Goal: Task Accomplishment & Management: Use online tool/utility

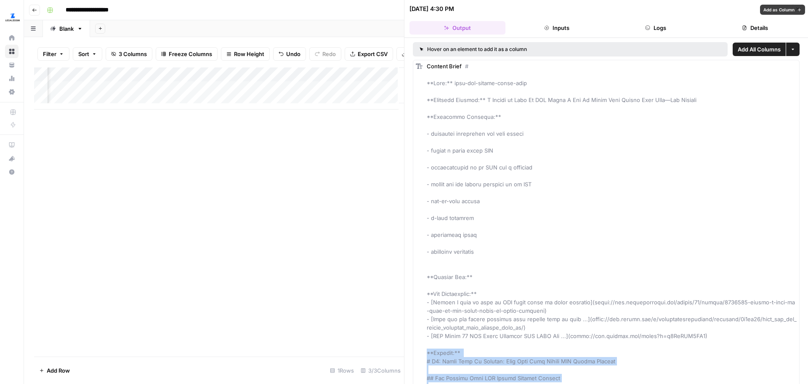
scroll to position [1391, 0]
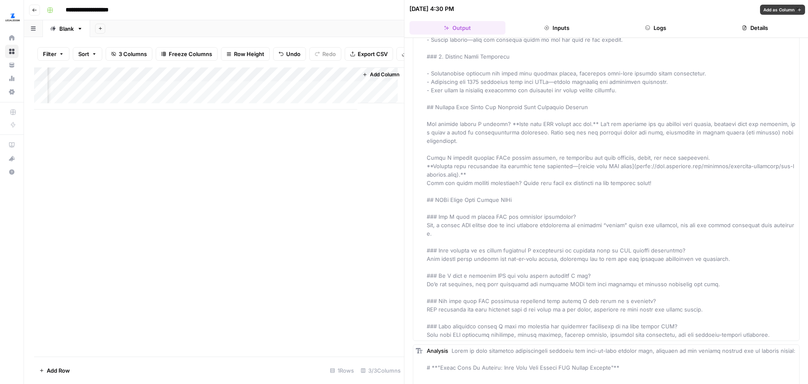
click at [335, 193] on div "Add Column" at bounding box center [219, 211] width 370 height 289
click at [370, 78] on span "Add Column" at bounding box center [384, 75] width 29 height 8
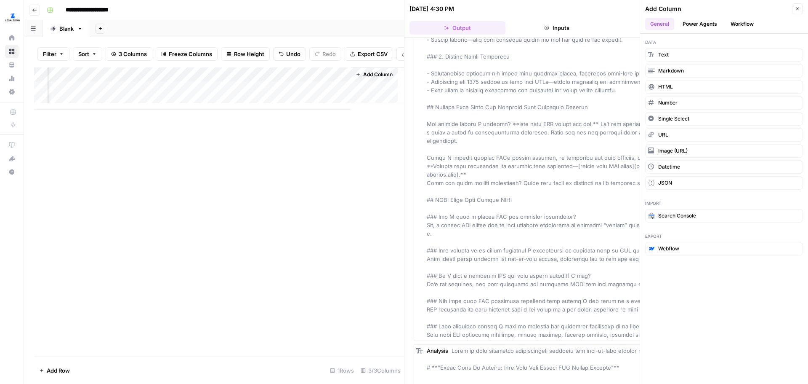
click at [686, 24] on button "Power Agents" at bounding box center [700, 24] width 45 height 13
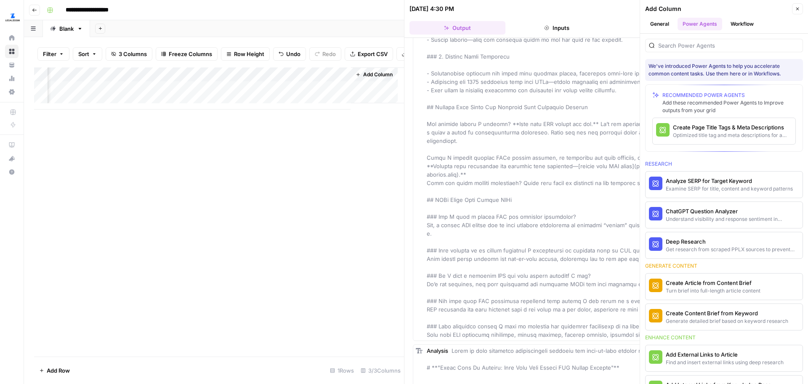
click at [754, 19] on button "Workflow" at bounding box center [742, 24] width 33 height 13
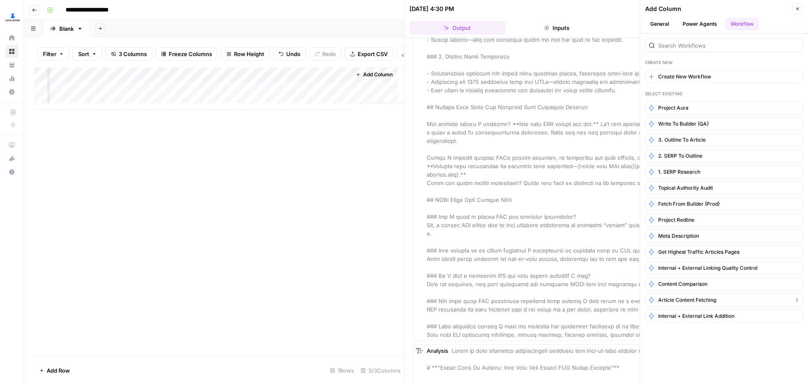
click at [731, 300] on button "Article Content Fetching" at bounding box center [724, 299] width 158 height 13
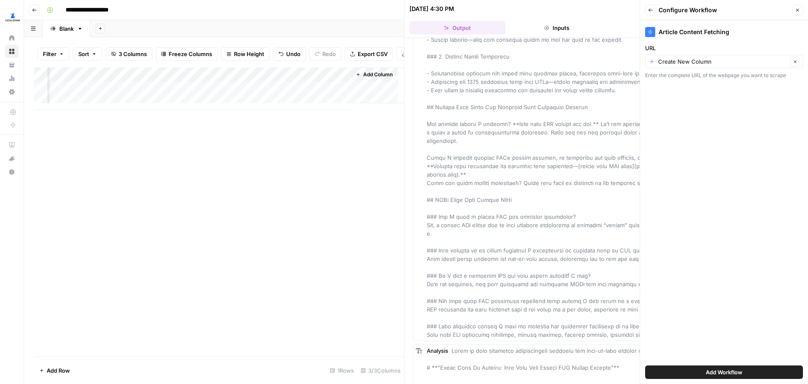
click at [688, 375] on button "Add Workflow" at bounding box center [724, 371] width 158 height 13
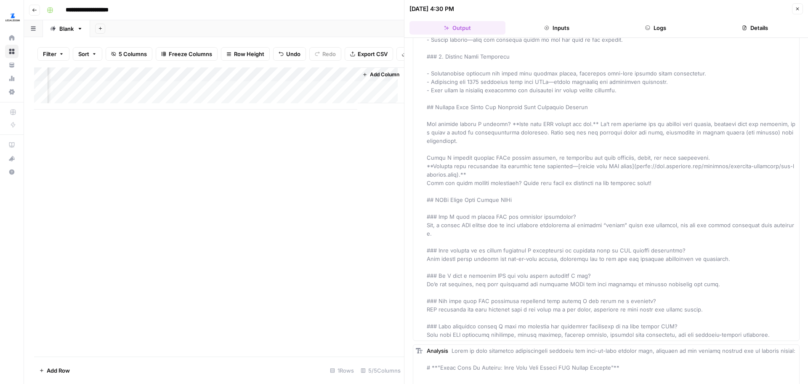
scroll to position [0, 272]
drag, startPoint x: 286, startPoint y: 80, endPoint x: 196, endPoint y: 80, distance: 89.7
click at [196, 80] on div "Add Column" at bounding box center [219, 88] width 370 height 42
click at [275, 94] on div "Add Column" at bounding box center [219, 88] width 370 height 42
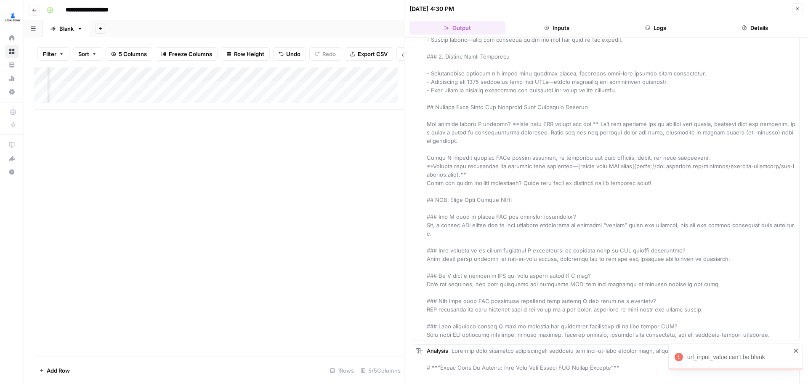
click at [796, 353] on icon "close" at bounding box center [797, 350] width 6 height 7
click at [276, 80] on div "Add Column" at bounding box center [219, 88] width 370 height 42
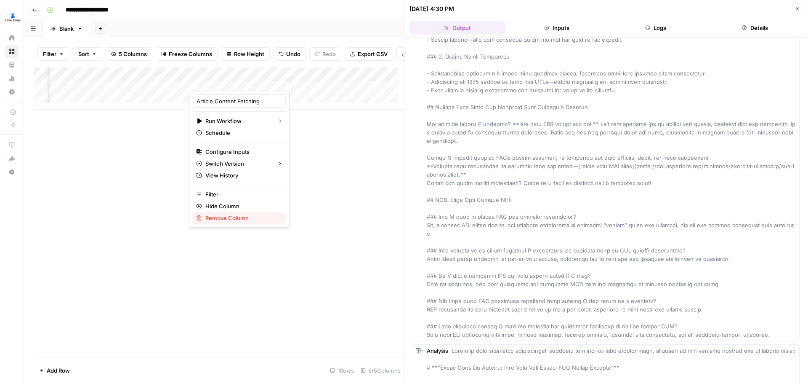
click at [259, 221] on span "Remove Column" at bounding box center [242, 217] width 74 height 8
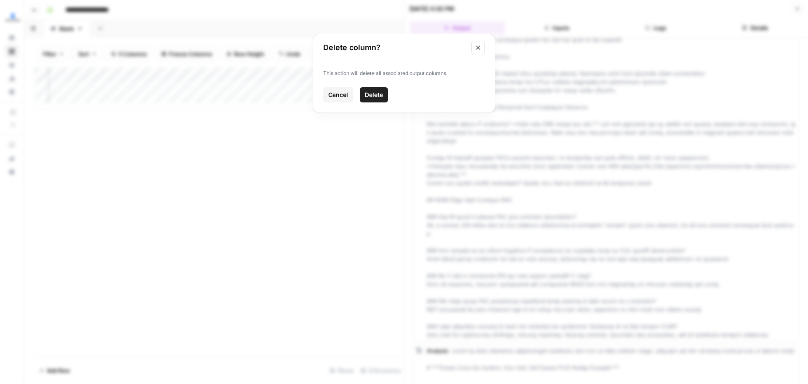
click at [365, 93] on button "Delete" at bounding box center [374, 94] width 28 height 15
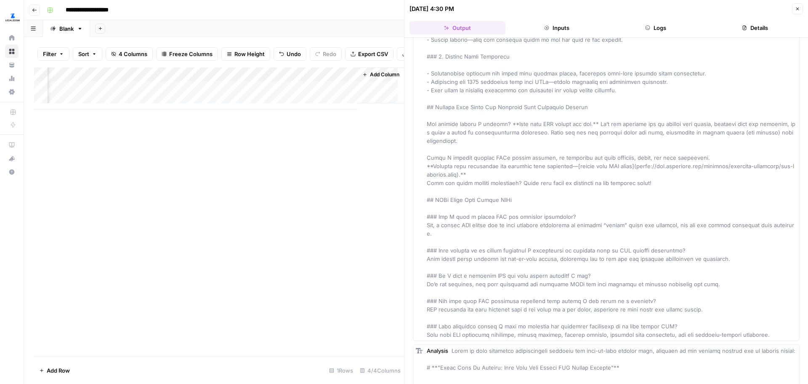
scroll to position [0, 169]
click at [31, 13] on button "Go back" at bounding box center [34, 10] width 11 height 11
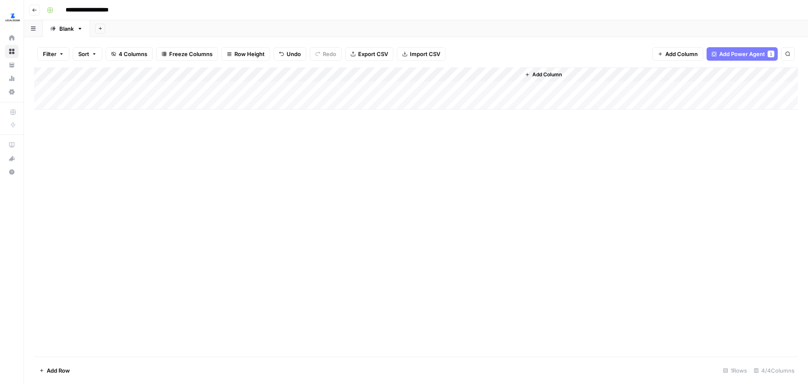
click at [35, 12] on icon "button" at bounding box center [34, 10] width 5 height 5
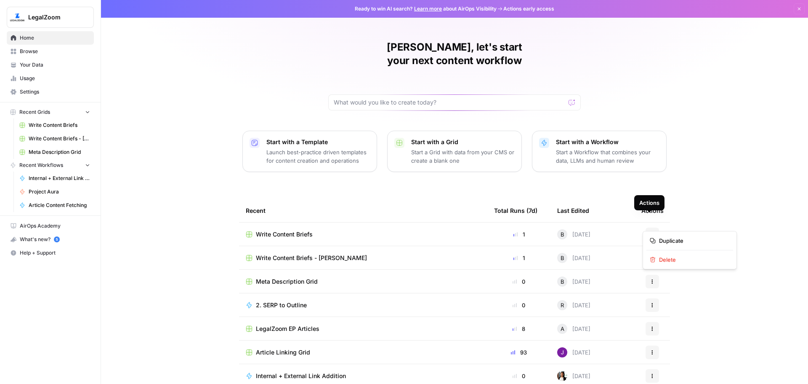
click at [653, 227] on button "Actions" at bounding box center [652, 233] width 13 height 13
click at [692, 208] on div "Brian, let's start your next content workflow Start with a Template Launch best…" at bounding box center [454, 200] width 707 height 401
click at [311, 230] on div "Write Content Briefs" at bounding box center [363, 234] width 235 height 8
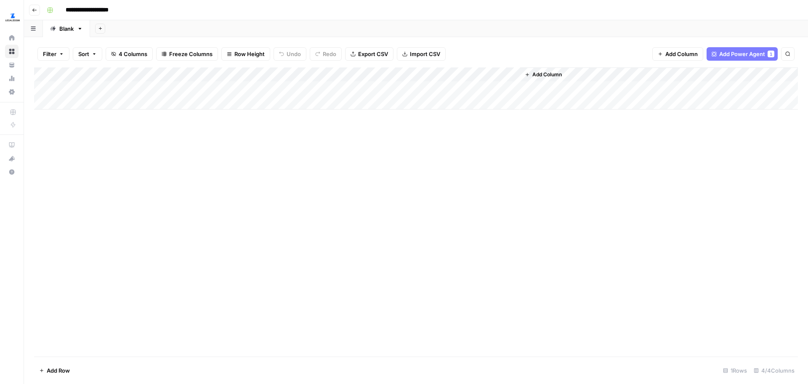
click at [114, 11] on input "**********" at bounding box center [94, 9] width 65 height 13
drag, startPoint x: 97, startPoint y: 10, endPoint x: 124, endPoint y: 8, distance: 27.4
click at [124, 8] on input "**********" at bounding box center [94, 9] width 65 height 13
click at [76, 8] on input "**********" at bounding box center [94, 9] width 65 height 13
click at [75, 7] on input "**********" at bounding box center [94, 9] width 65 height 13
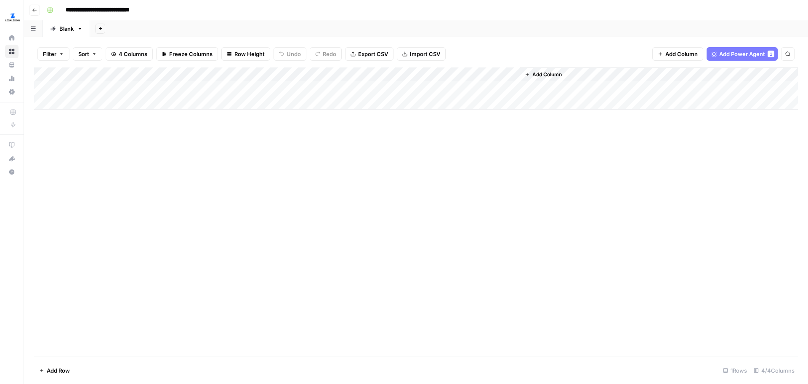
type input "**********"
click at [358, 173] on div "Add Column" at bounding box center [416, 211] width 764 height 289
click at [35, 9] on icon "button" at bounding box center [34, 10] width 5 height 5
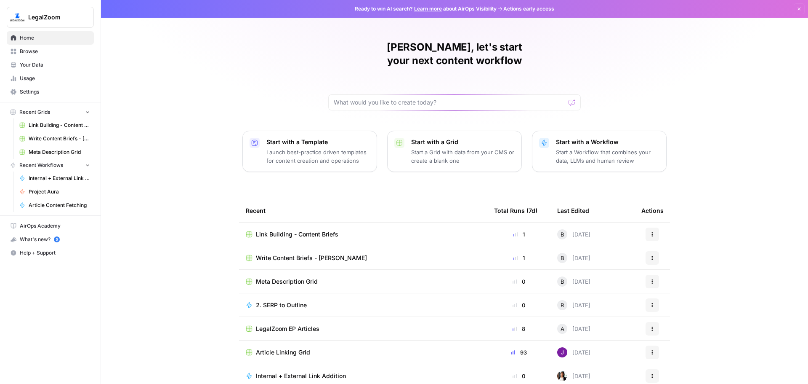
click at [344, 348] on div "Article Linking Grid" at bounding box center [363, 352] width 235 height 8
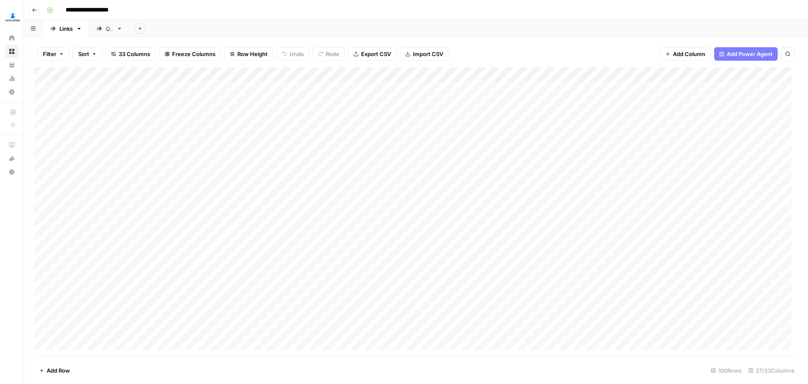
click at [102, 29] on icon at bounding box center [99, 29] width 6 height 6
click at [69, 36] on link "Links" at bounding box center [66, 28] width 46 height 17
click at [36, 10] on icon "button" at bounding box center [34, 10] width 5 height 5
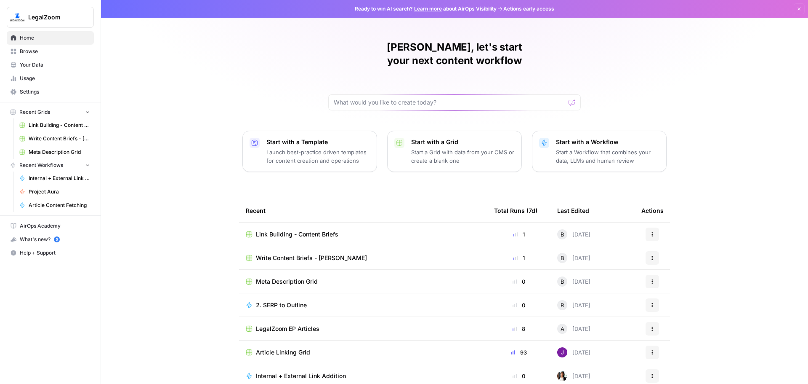
click at [343, 230] on div "Link Building - Content Briefs" at bounding box center [363, 234] width 235 height 8
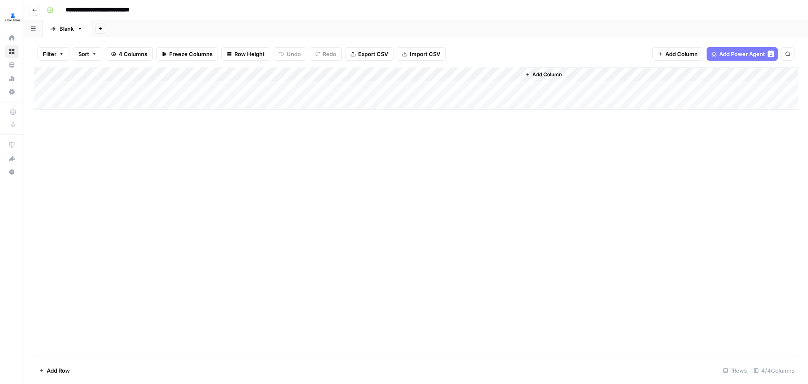
click at [692, 51] on span "Add Column" at bounding box center [682, 54] width 32 height 8
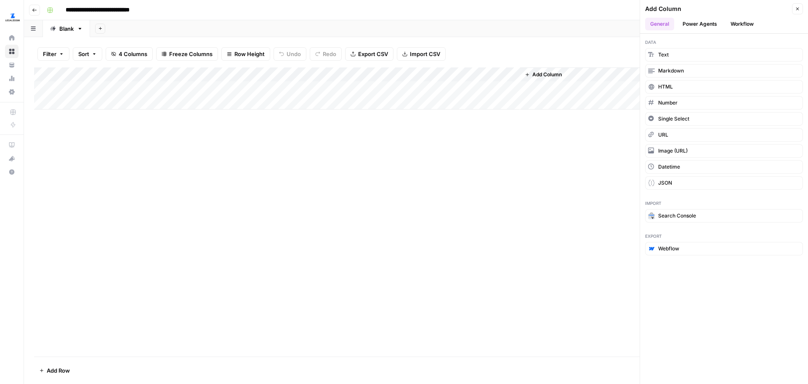
click at [701, 31] on header "Add Column Close General Power Agents Workflow" at bounding box center [724, 17] width 168 height 34
click at [707, 18] on button "Power Agents" at bounding box center [700, 24] width 45 height 13
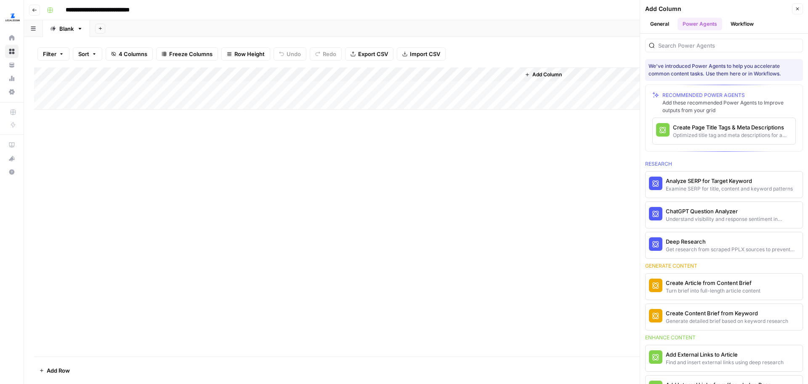
click at [748, 19] on button "Workflow" at bounding box center [742, 24] width 33 height 13
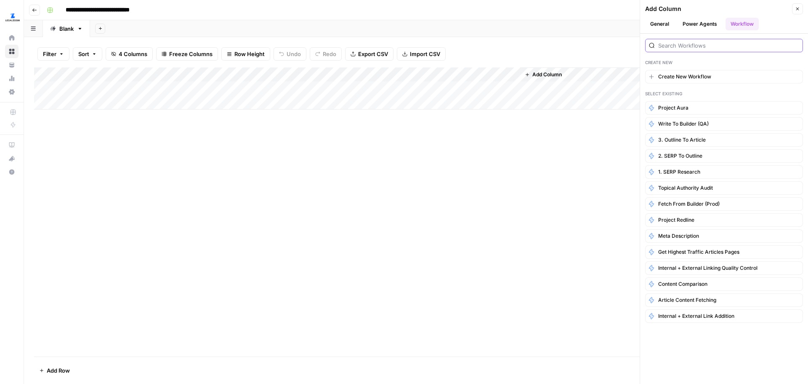
click at [725, 45] on input "search" at bounding box center [728, 45] width 141 height 8
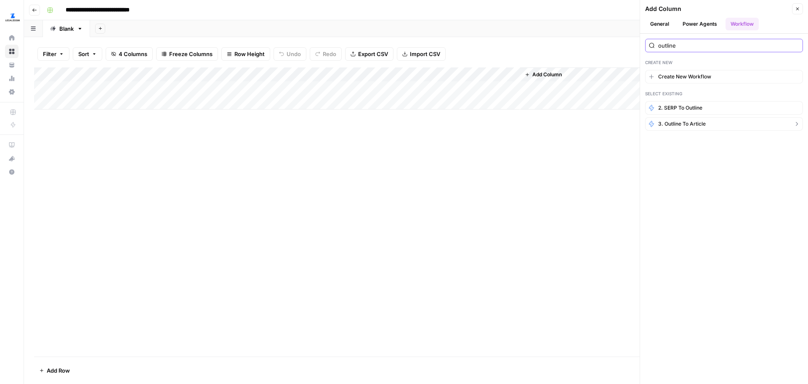
type input "outline"
click at [710, 123] on button "3. Outline to Article" at bounding box center [724, 123] width 158 height 13
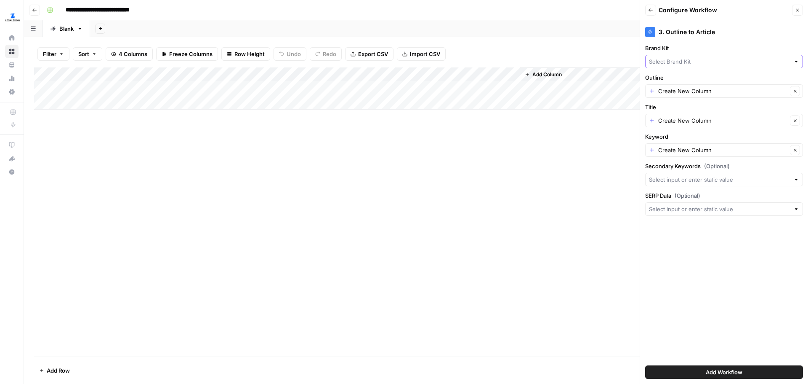
click at [741, 57] on input "Brand Kit" at bounding box center [719, 61] width 141 height 8
click at [728, 116] on span "Link Building - RETipster" at bounding box center [723, 116] width 140 height 8
type input "Link Building - RETipster"
click at [723, 87] on input "Outline" at bounding box center [722, 91] width 129 height 8
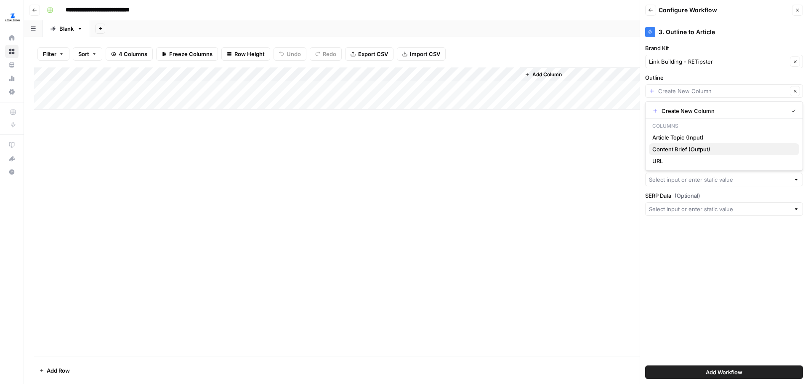
click at [717, 147] on span "Content Brief (Output)" at bounding box center [723, 149] width 140 height 8
type input "Content Brief (Output)"
click at [713, 121] on input "Title" at bounding box center [722, 120] width 129 height 8
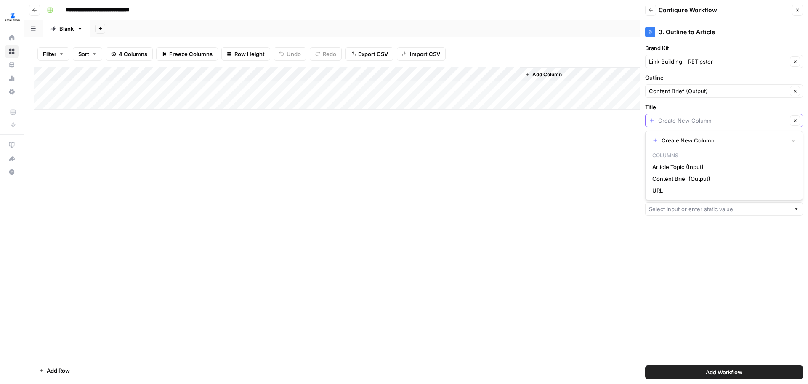
click at [727, 120] on input "Title" at bounding box center [722, 120] width 129 height 8
type input "Outline to Article"
click at [725, 151] on input "Keyword" at bounding box center [722, 150] width 129 height 8
click at [690, 211] on span "Content Brief (Output)" at bounding box center [723, 208] width 140 height 8
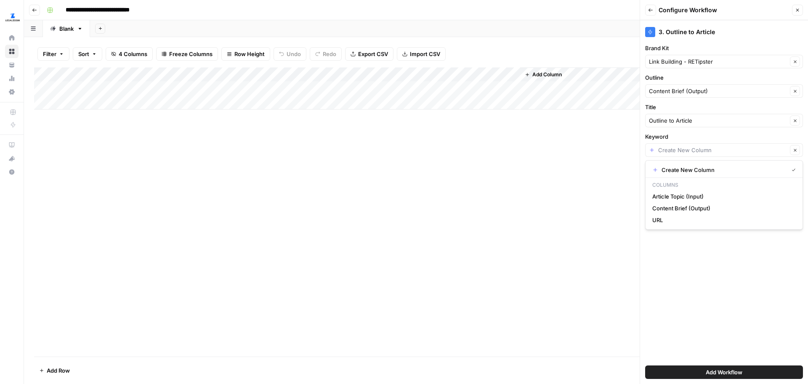
type input "Content Brief (Output)"
click at [696, 180] on input "Secondary Keywords (Optional)" at bounding box center [719, 179] width 141 height 8
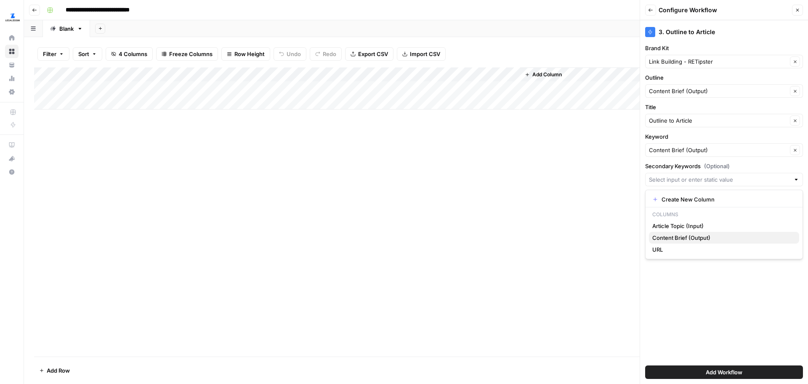
click at [666, 240] on span "Content Brief (Output)" at bounding box center [723, 237] width 140 height 8
type input "Content Brief (Output)"
click at [664, 257] on div "3. Outline to Article Brand Kit Link Building - RETipster Clear Outline Content…" at bounding box center [724, 201] width 168 height 363
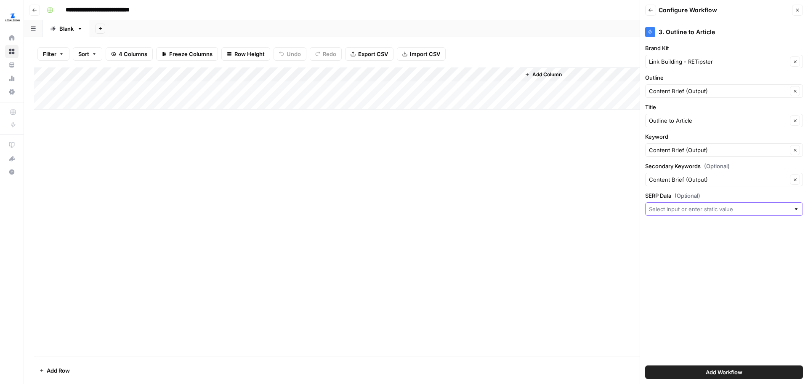
click at [675, 208] on input "SERP Data (Optional)" at bounding box center [719, 209] width 141 height 8
click at [678, 267] on span "Content Brief (Output)" at bounding box center [723, 267] width 140 height 8
type input "Content Brief (Output)"
click at [717, 371] on span "Add Workflow" at bounding box center [724, 372] width 37 height 8
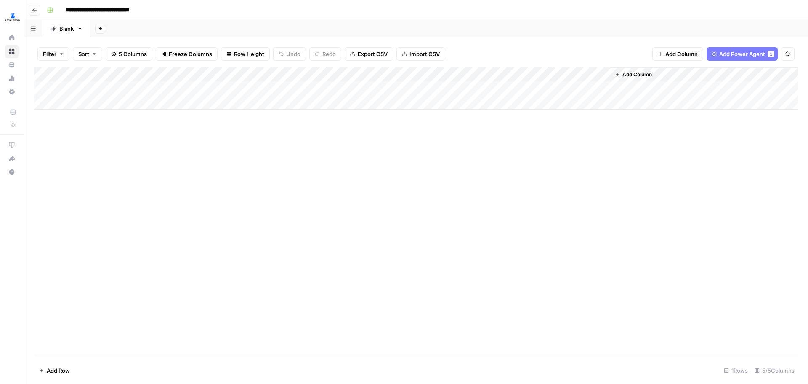
drag, startPoint x: 553, startPoint y: 74, endPoint x: 458, endPoint y: 74, distance: 94.3
click at [458, 74] on div "Add Column" at bounding box center [416, 88] width 764 height 42
click at [438, 88] on div "Add Column" at bounding box center [416, 88] width 764 height 42
click at [231, 313] on div "Add Column" at bounding box center [416, 211] width 764 height 289
click at [446, 232] on div "Add Column" at bounding box center [416, 211] width 764 height 289
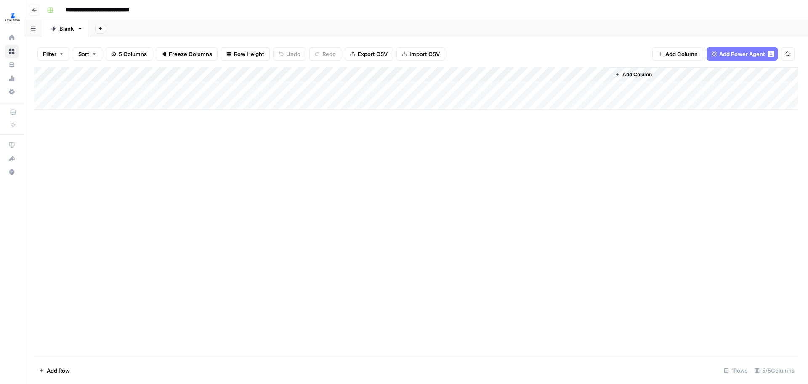
click at [424, 85] on div "Add Column" at bounding box center [416, 88] width 764 height 42
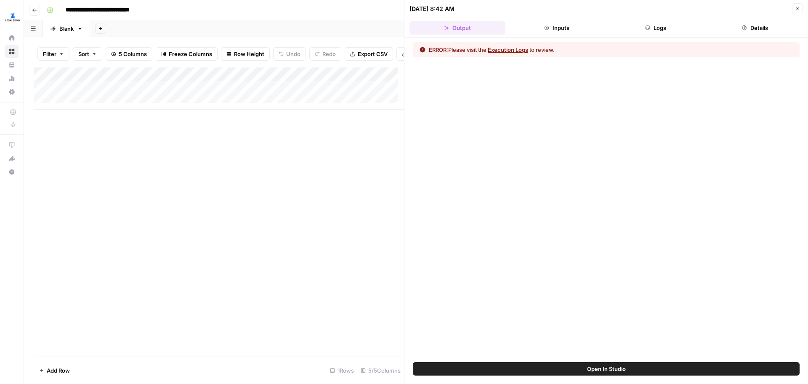
click at [511, 49] on button "Execution Logs" at bounding box center [508, 49] width 40 height 8
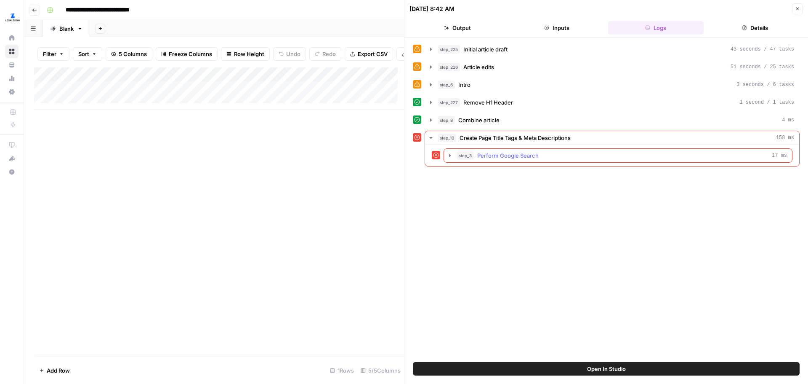
click at [474, 158] on div "step_3 Perform Google Search 17 ms" at bounding box center [622, 155] width 330 height 8
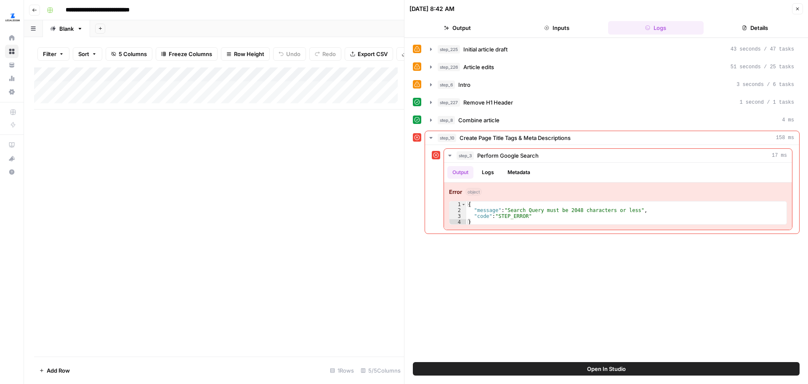
click at [463, 24] on button "Output" at bounding box center [458, 27] width 96 height 13
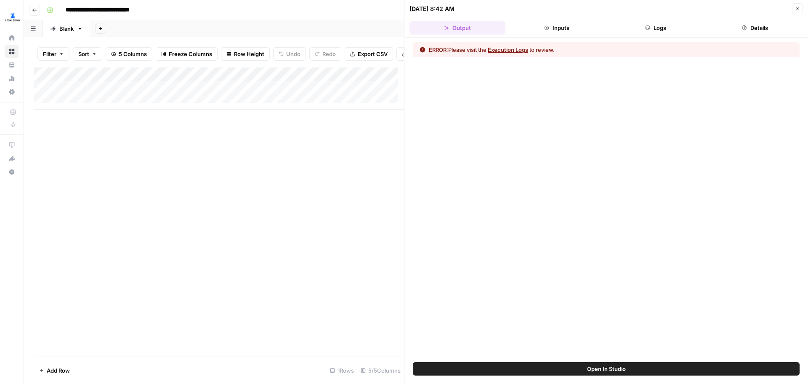
drag, startPoint x: 381, startPoint y: 167, endPoint x: 388, endPoint y: 163, distance: 8.5
click at [383, 167] on div "Add Column" at bounding box center [219, 211] width 370 height 289
click at [796, 5] on button "Close" at bounding box center [797, 8] width 11 height 11
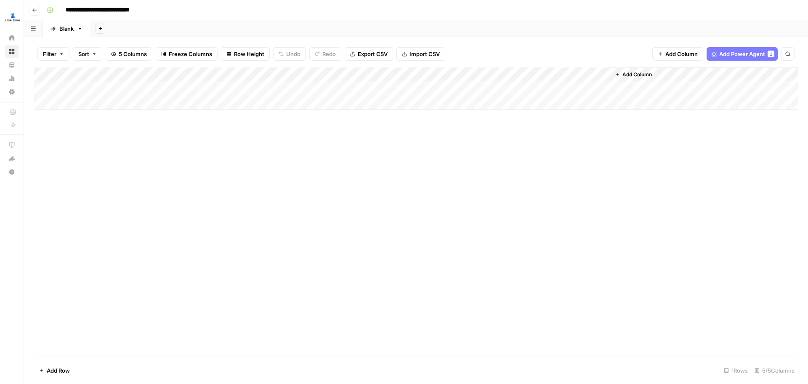
click at [677, 56] on span "Add Column" at bounding box center [682, 54] width 32 height 8
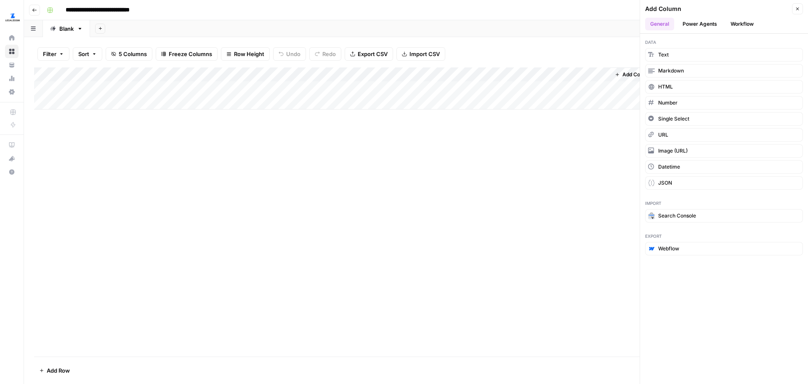
click at [746, 25] on button "Workflow" at bounding box center [742, 24] width 33 height 13
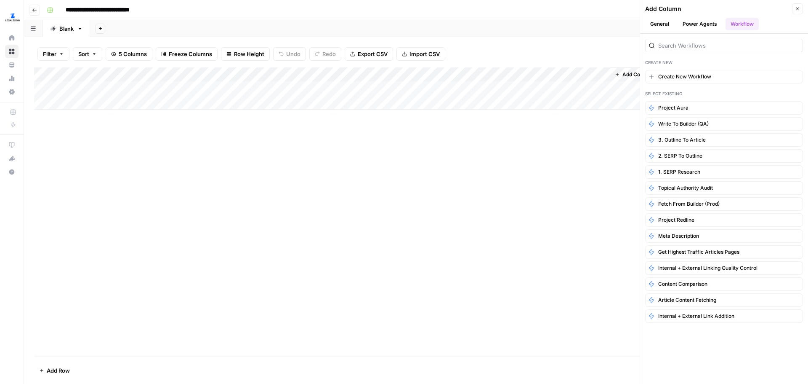
click at [689, 26] on button "Power Agents" at bounding box center [700, 24] width 45 height 13
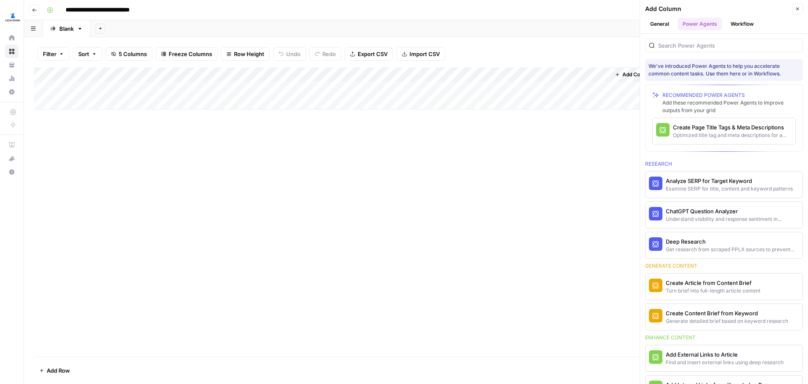
click at [663, 26] on button "General" at bounding box center [659, 24] width 29 height 13
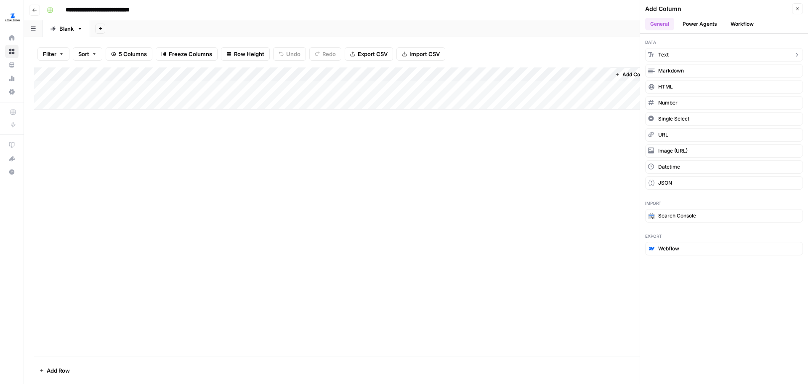
click at [674, 53] on button "Text" at bounding box center [724, 54] width 158 height 13
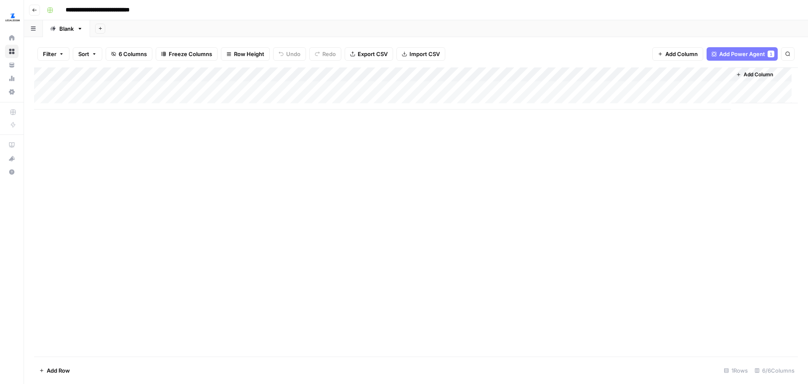
click at [374, 144] on div "Add Column" at bounding box center [416, 211] width 764 height 289
click at [672, 52] on span "Add Column" at bounding box center [682, 54] width 32 height 8
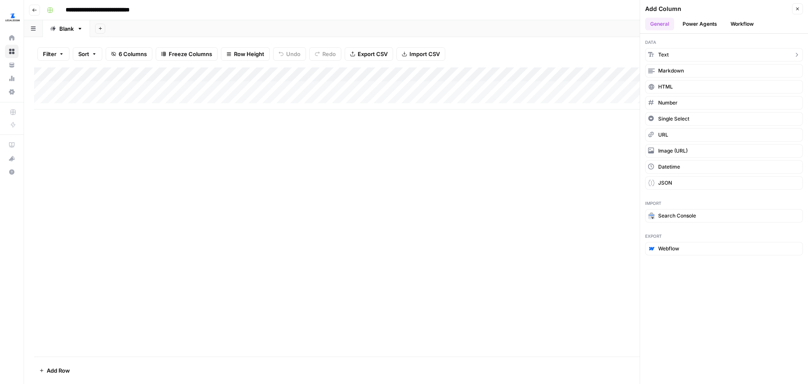
click at [695, 55] on button "Text" at bounding box center [724, 54] width 158 height 13
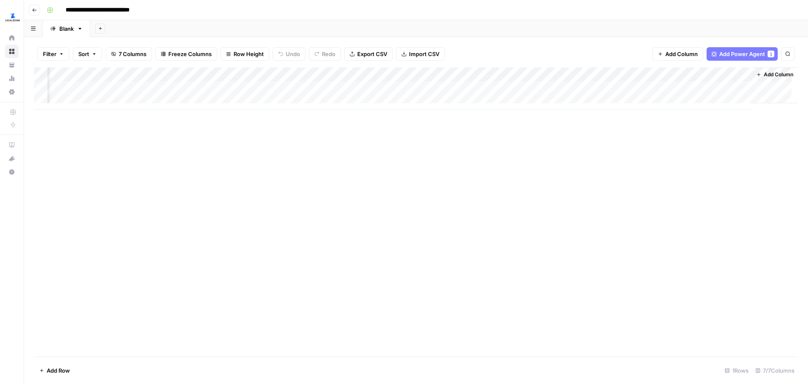
scroll to position [0, 108]
click at [686, 72] on div "Add Column" at bounding box center [416, 88] width 764 height 42
drag, startPoint x: 674, startPoint y: 93, endPoint x: 522, endPoint y: 79, distance: 153.0
click at [518, 91] on body "**********" at bounding box center [404, 192] width 808 height 384
type input "t"
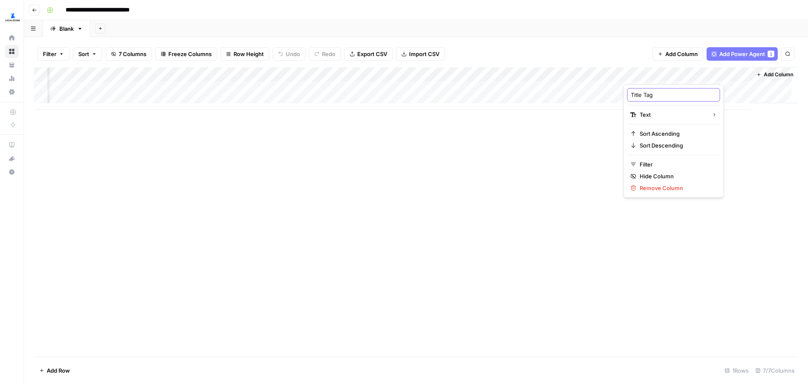
type input "Title Tag"
drag, startPoint x: 687, startPoint y: 76, endPoint x: 484, endPoint y: 77, distance: 202.5
click at [484, 77] on div "Add Column" at bounding box center [416, 88] width 764 height 42
click at [586, 176] on div "Add Column" at bounding box center [416, 211] width 764 height 289
click at [688, 75] on div "Add Column" at bounding box center [416, 88] width 764 height 42
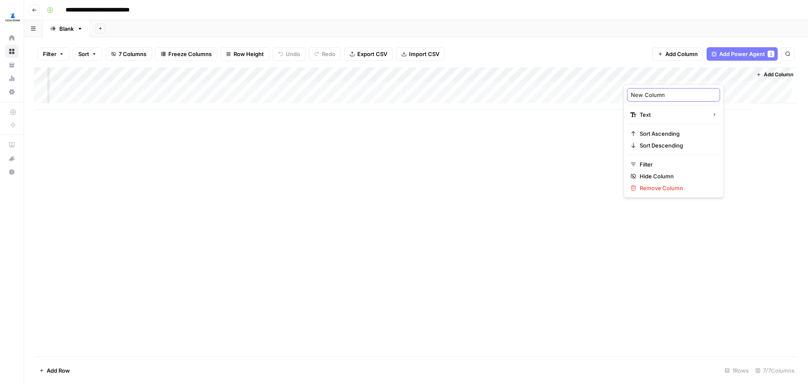
click at [664, 94] on input "New Column" at bounding box center [673, 95] width 85 height 8
type input "N"
type input "Meta Description"
drag, startPoint x: 672, startPoint y: 72, endPoint x: 555, endPoint y: 75, distance: 116.6
click at [555, 75] on div "Add Column" at bounding box center [416, 88] width 764 height 42
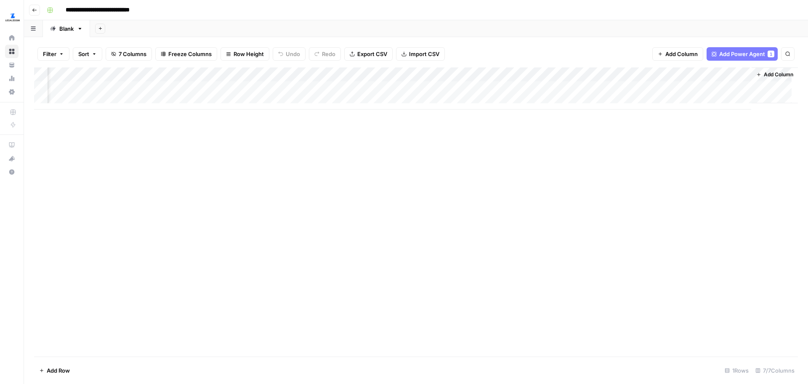
scroll to position [0, 0]
click at [93, 90] on div "Add Column" at bounding box center [416, 88] width 764 height 42
click at [100, 88] on div "Add Column" at bounding box center [416, 88] width 764 height 42
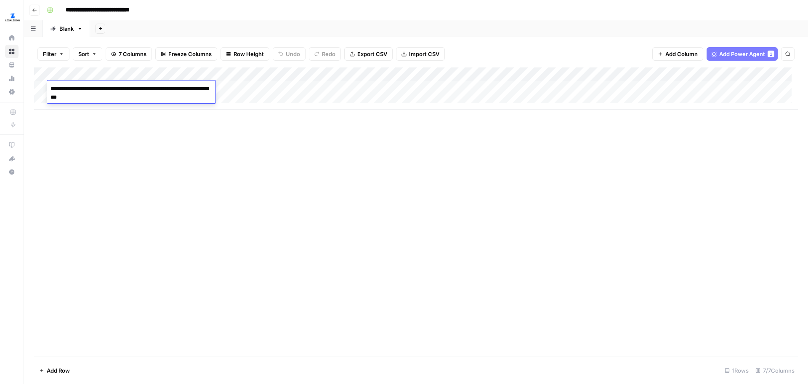
click at [128, 99] on textarea "**********" at bounding box center [131, 93] width 168 height 20
click at [122, 121] on div "Add Column" at bounding box center [416, 211] width 764 height 289
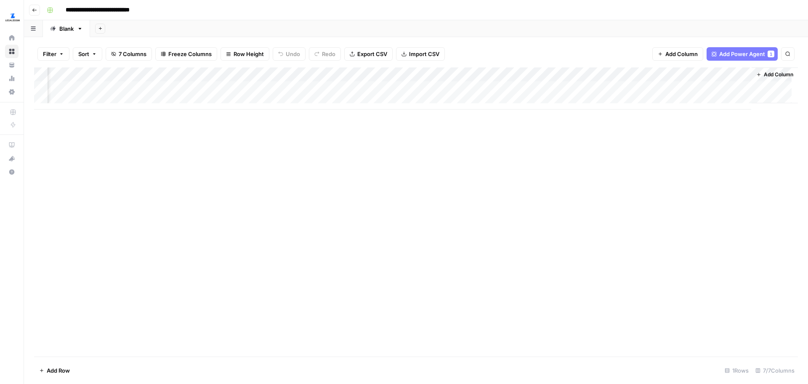
drag, startPoint x: 438, startPoint y: 73, endPoint x: 347, endPoint y: 76, distance: 90.6
click at [347, 76] on div "Add Column" at bounding box center [416, 88] width 764 height 42
click at [351, 83] on div "Add Column" at bounding box center [416, 88] width 764 height 42
drag, startPoint x: 362, startPoint y: 75, endPoint x: 449, endPoint y: 76, distance: 87.6
click at [449, 76] on div "Add Column" at bounding box center [416, 88] width 764 height 42
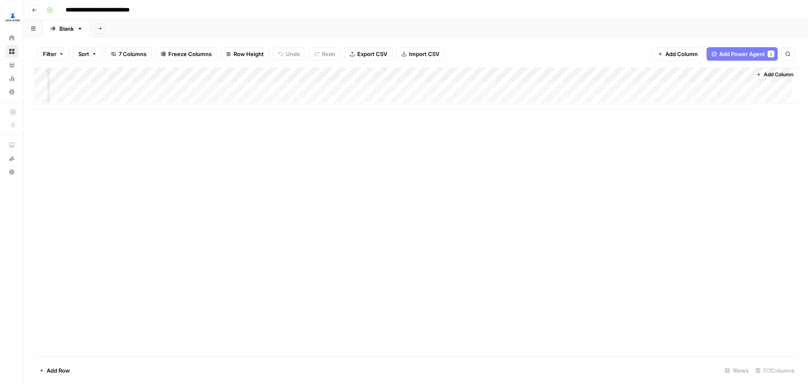
click at [383, 153] on div "Add Column" at bounding box center [416, 211] width 764 height 289
click at [497, 77] on div "Add Column" at bounding box center [416, 88] width 764 height 42
click at [423, 187] on span "Remove Column" at bounding box center [434, 188] width 74 height 8
click at [370, 89] on span "Delete" at bounding box center [374, 87] width 18 height 8
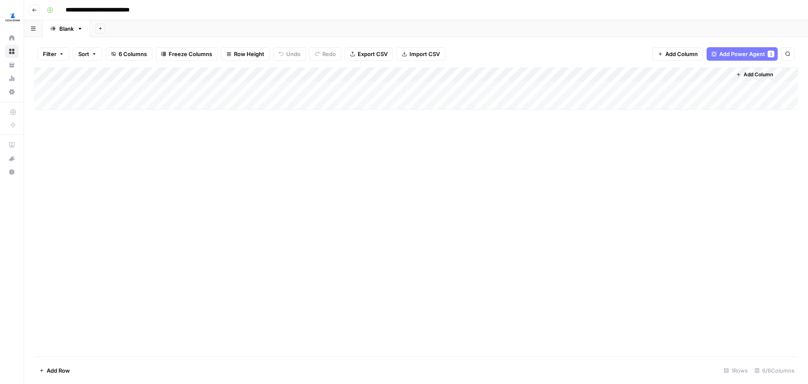
click at [603, 76] on div "Add Column" at bounding box center [416, 88] width 764 height 42
click at [542, 184] on span "Remove Column" at bounding box center [542, 188] width 74 height 8
click at [376, 88] on span "Delete" at bounding box center [374, 87] width 18 height 8
click at [672, 172] on div "Add Column" at bounding box center [416, 211] width 764 height 289
click at [678, 50] on span "Add Column" at bounding box center [682, 54] width 32 height 8
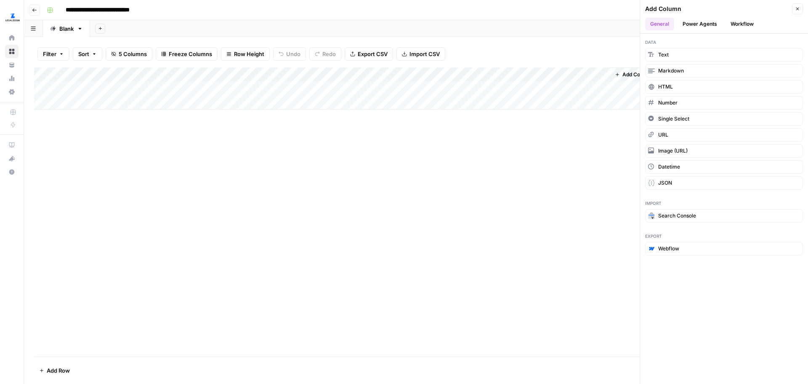
click at [698, 29] on button "Power Agents" at bounding box center [700, 24] width 45 height 13
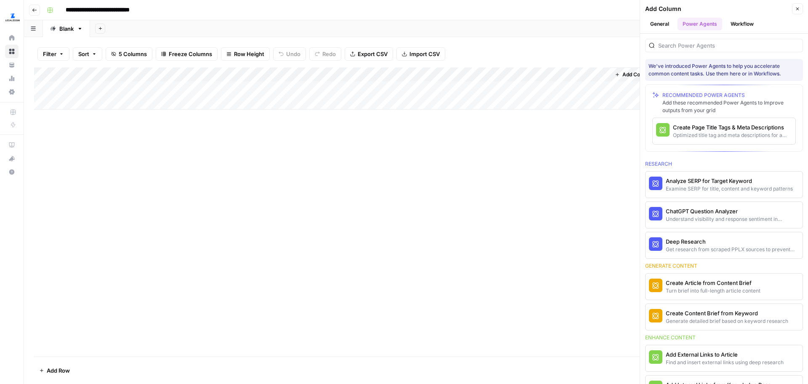
click at [746, 25] on button "Workflow" at bounding box center [742, 24] width 33 height 13
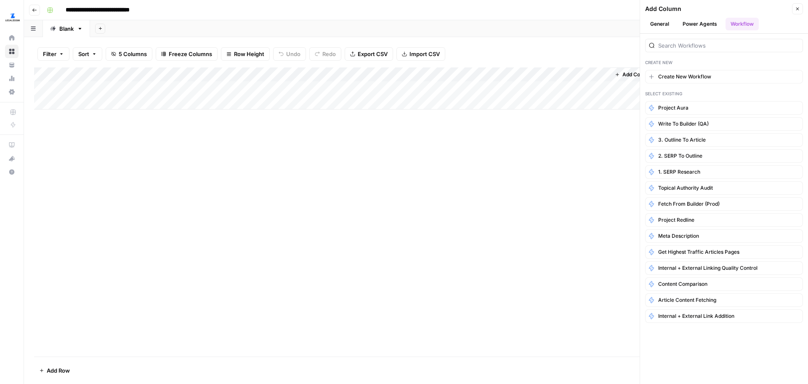
click at [694, 51] on div at bounding box center [724, 45] width 158 height 13
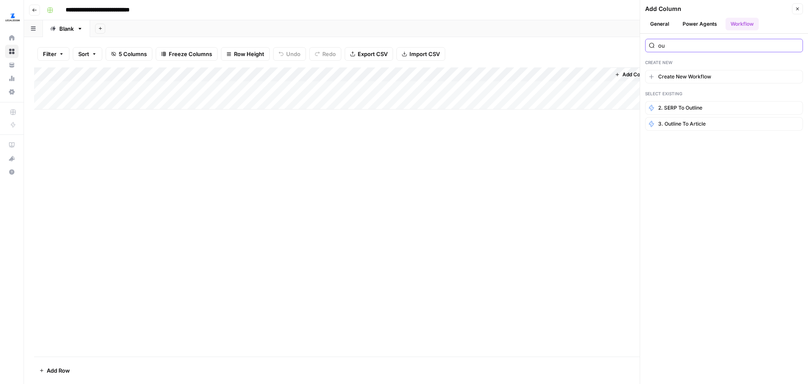
type input "o"
type input "t"
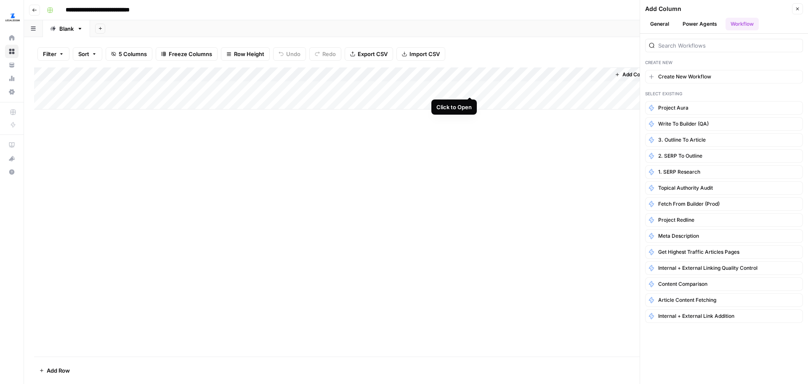
click at [469, 88] on div "Add Column" at bounding box center [416, 88] width 764 height 42
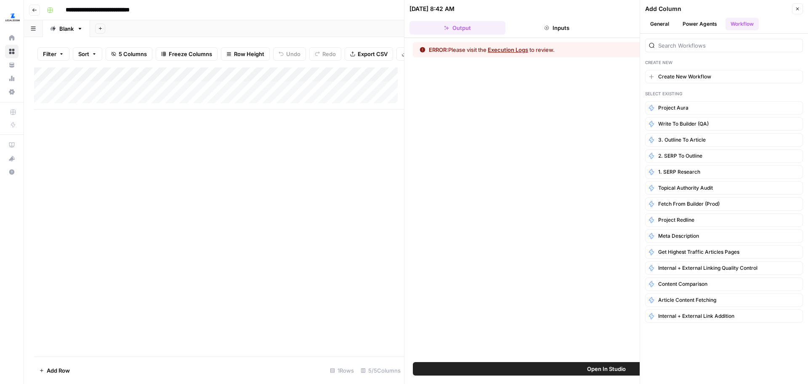
click at [477, 101] on div "ERROR: Please visit the Execution Logs to review." at bounding box center [607, 200] width 404 height 324
click at [522, 50] on button "Execution Logs" at bounding box center [508, 49] width 40 height 8
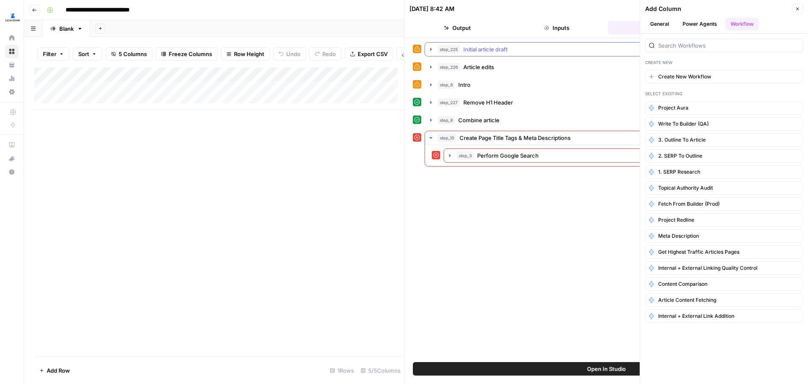
click at [429, 47] on icon "button" at bounding box center [431, 49] width 7 height 7
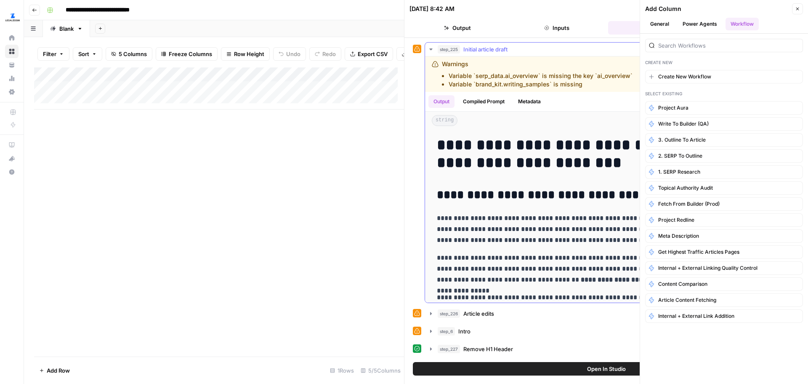
click at [429, 47] on icon "button" at bounding box center [431, 49] width 7 height 7
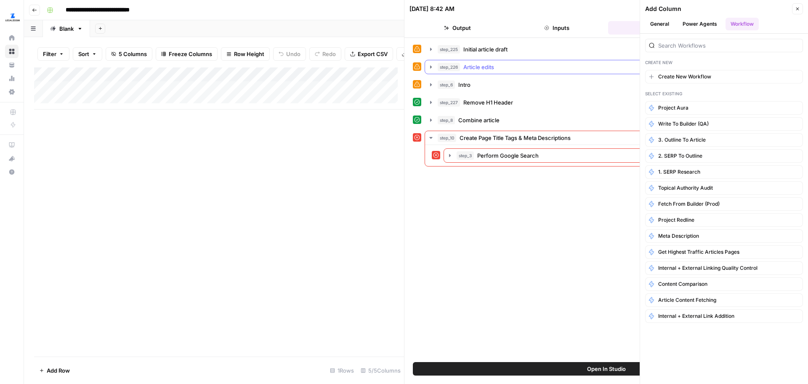
click at [430, 62] on button "step_226 Article edits 51 seconds / 25 tasks" at bounding box center [612, 66] width 374 height 13
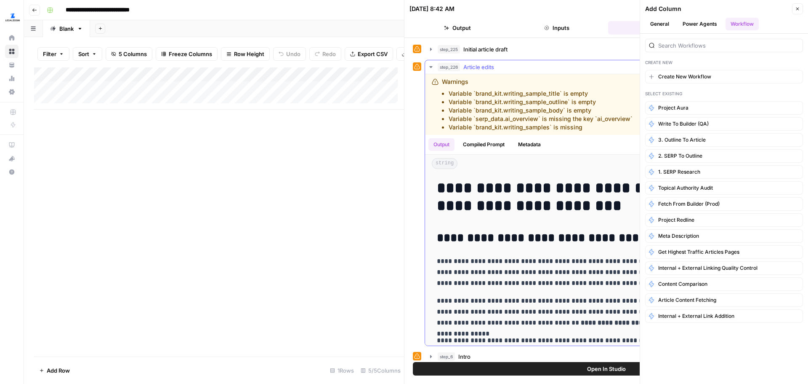
click at [430, 62] on button "step_226 Article edits 51 seconds / 25 tasks" at bounding box center [612, 66] width 374 height 13
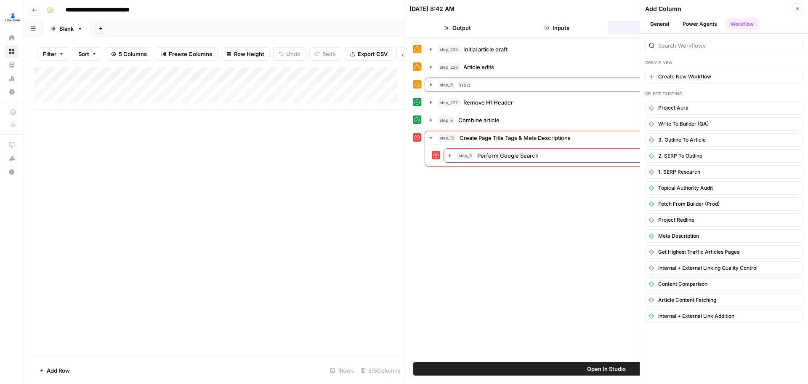
click at [431, 84] on icon "button" at bounding box center [431, 84] width 2 height 3
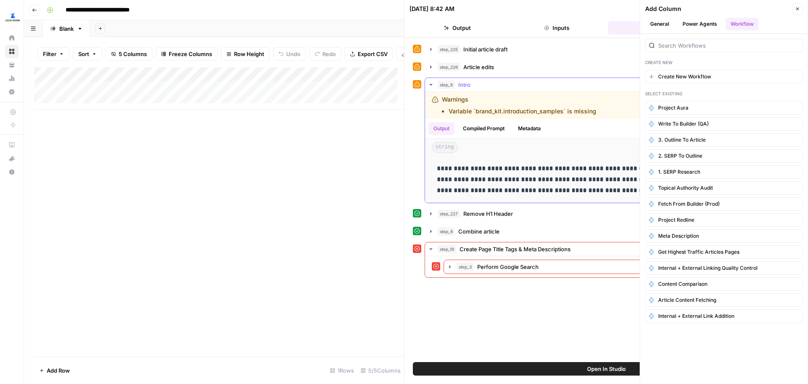
click at [430, 83] on icon "button" at bounding box center [431, 84] width 7 height 7
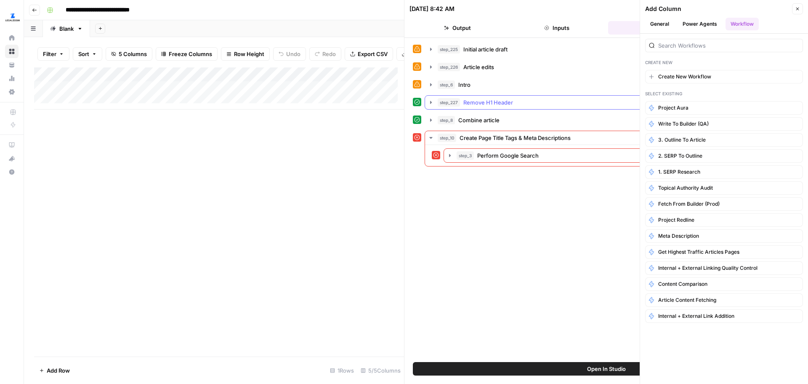
click at [432, 104] on icon "button" at bounding box center [431, 102] width 7 height 7
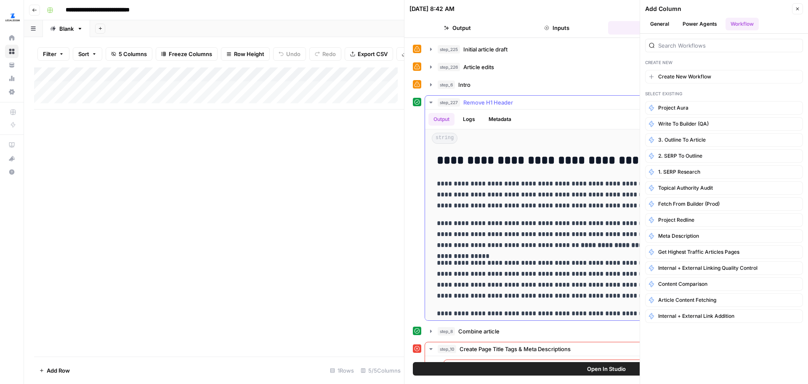
click at [432, 104] on icon "button" at bounding box center [431, 102] width 7 height 7
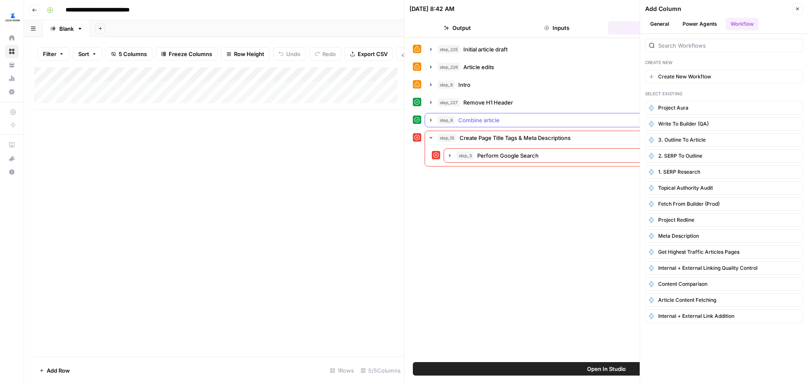
click at [433, 120] on icon "button" at bounding box center [431, 120] width 7 height 7
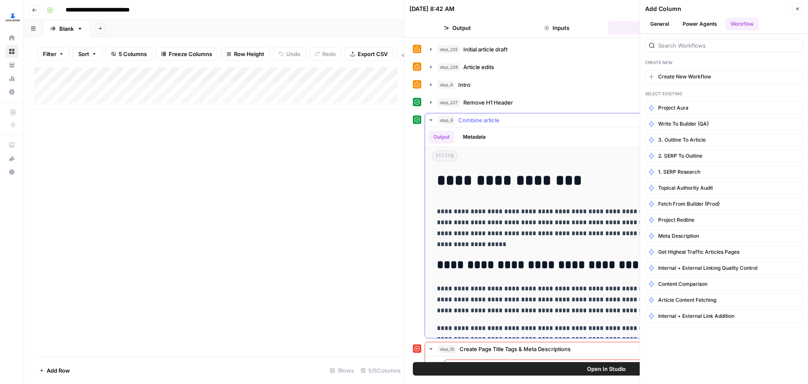
click at [433, 120] on icon "button" at bounding box center [431, 120] width 7 height 7
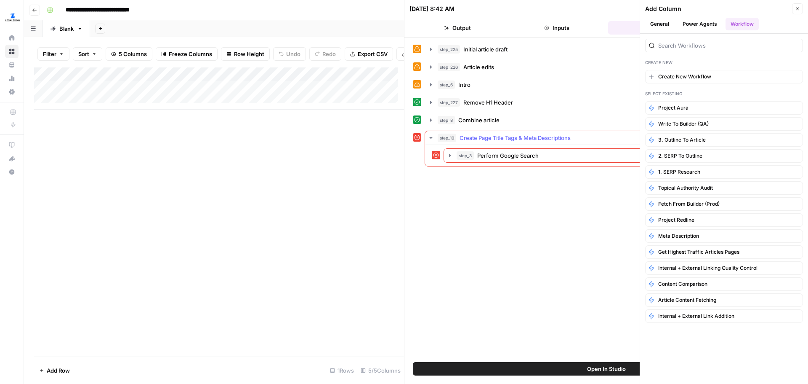
click at [429, 140] on icon "button" at bounding box center [431, 137] width 7 height 7
click at [429, 139] on icon "button" at bounding box center [431, 137] width 7 height 7
click at [451, 155] on icon "button" at bounding box center [450, 155] width 7 height 7
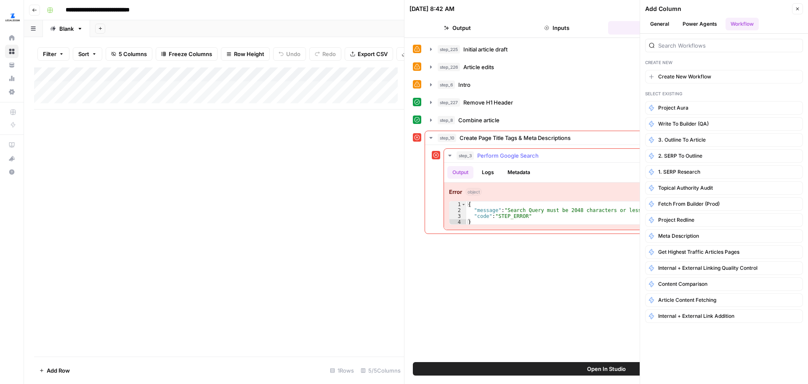
click at [495, 173] on button "Logs" at bounding box center [488, 172] width 22 height 13
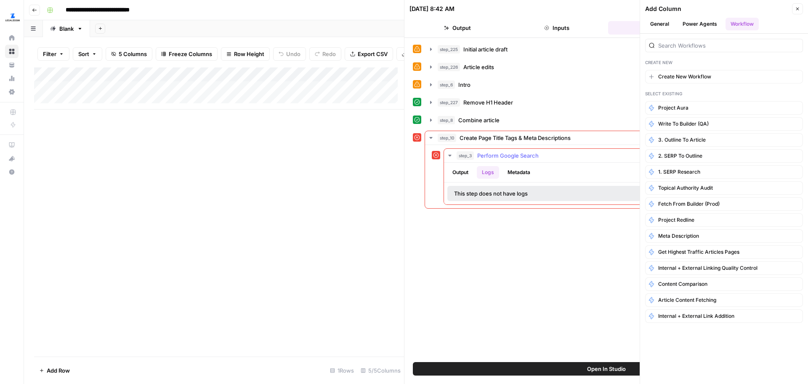
click at [465, 173] on button "Output" at bounding box center [461, 172] width 26 height 13
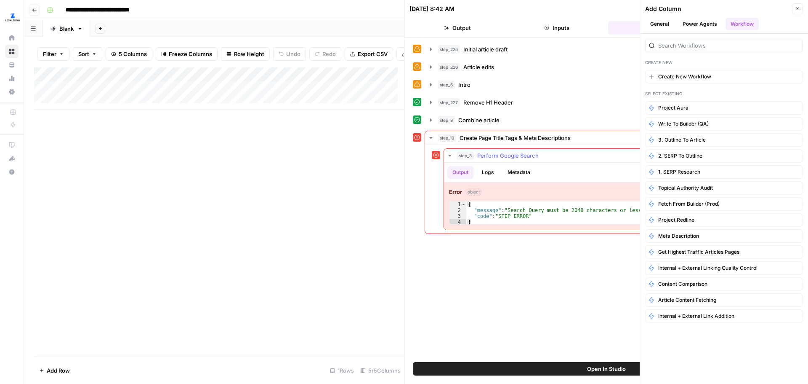
click at [517, 172] on button "Metadata" at bounding box center [519, 172] width 33 height 13
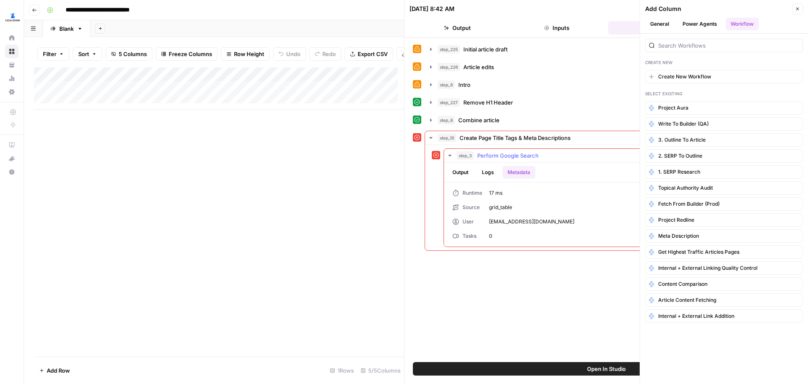
click at [460, 170] on button "Output" at bounding box center [461, 172] width 26 height 13
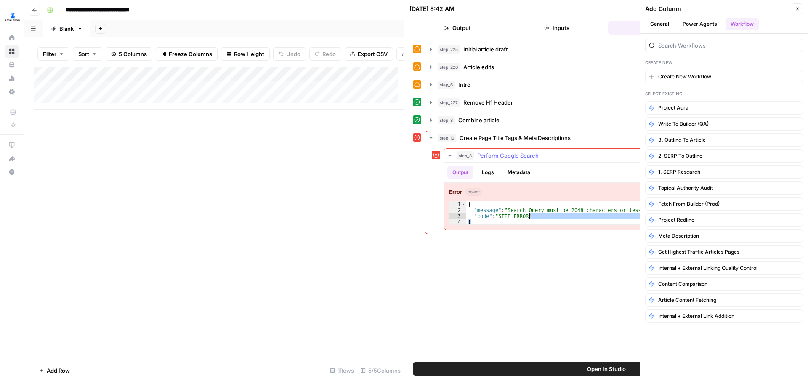
drag, startPoint x: 533, startPoint y: 219, endPoint x: 598, endPoint y: 216, distance: 65.3
click at [598, 216] on div "{ "message" : "Search Query must be 2048 characters or less" , "code" : "STEP_E…" at bounding box center [626, 218] width 320 height 35
click at [598, 216] on div "{ "message" : "Search Query must be 2048 characters or less" , "code" : "STEP_E…" at bounding box center [626, 212] width 320 height 23
type textarea "**********"
click at [327, 211] on div "Add Column" at bounding box center [219, 211] width 370 height 289
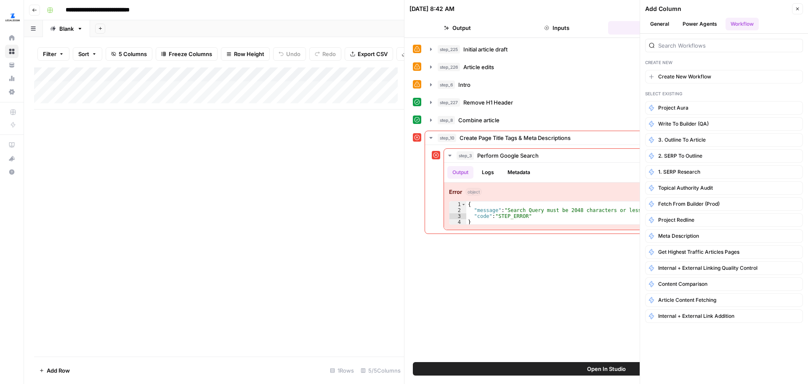
click at [265, 210] on div "Add Column" at bounding box center [219, 211] width 370 height 289
click at [800, 12] on button "Close" at bounding box center [797, 8] width 11 height 11
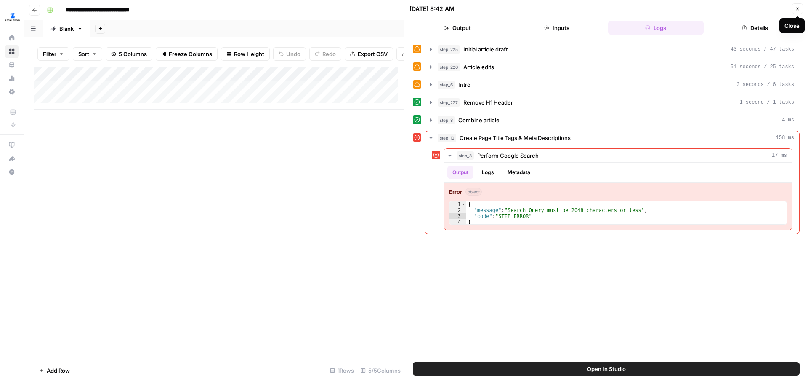
click at [799, 11] on icon "button" at bounding box center [797, 8] width 5 height 5
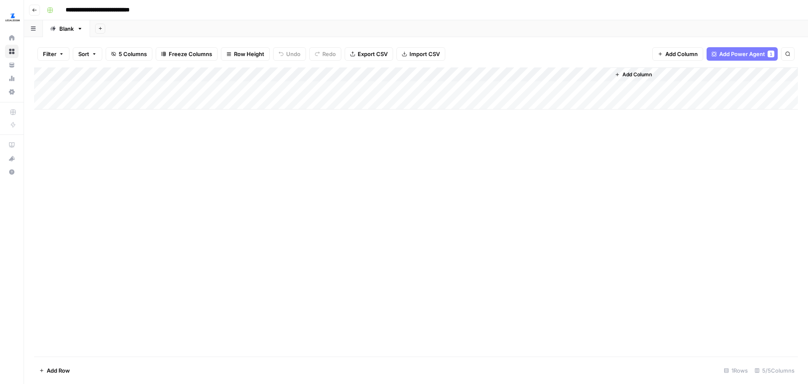
click at [155, 146] on div "Add Column" at bounding box center [416, 211] width 764 height 289
drag, startPoint x: 301, startPoint y: 120, endPoint x: 155, endPoint y: 112, distance: 146.3
click at [687, 51] on span "Add Column" at bounding box center [682, 54] width 32 height 8
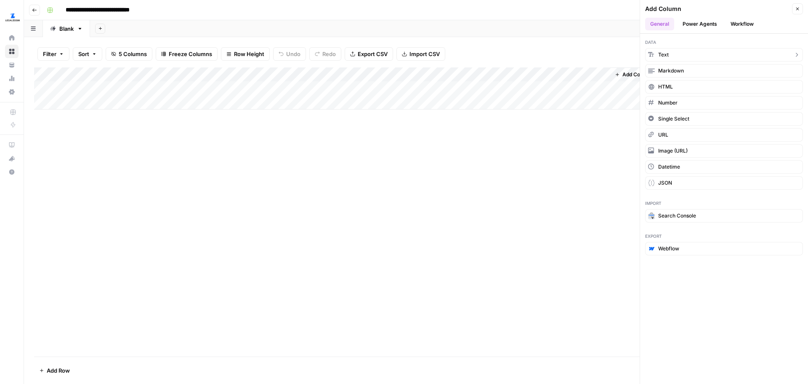
click at [685, 56] on button "Text" at bounding box center [724, 54] width 158 height 13
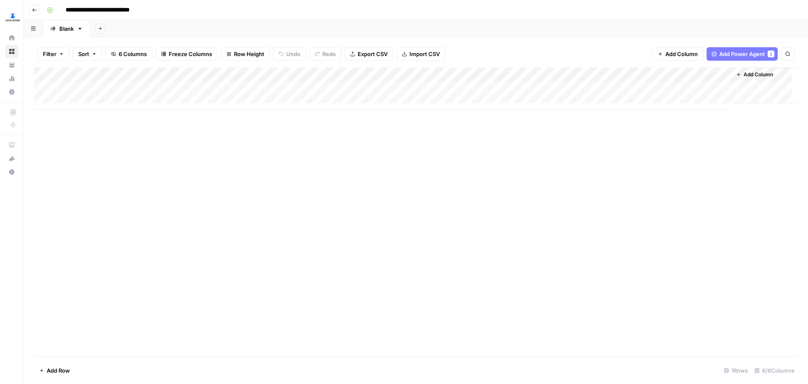
click at [702, 75] on div "Add Column" at bounding box center [416, 88] width 764 height 42
drag, startPoint x: 658, startPoint y: 95, endPoint x: 642, endPoint y: 85, distance: 18.1
click at [619, 90] on div "New Column" at bounding box center [660, 94] width 93 height 13
type input "A"
type input "Primary Keyowrd"
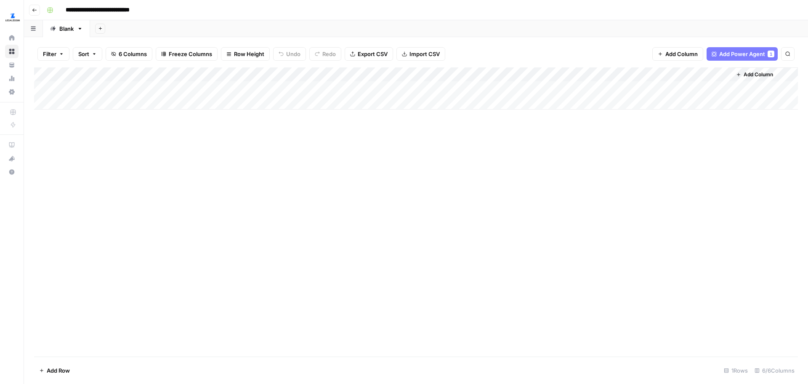
drag, startPoint x: 656, startPoint y: 74, endPoint x: 217, endPoint y: 69, distance: 438.7
click at [217, 69] on div "Add Column" at bounding box center [416, 88] width 764 height 42
click at [181, 91] on div "Add Column" at bounding box center [416, 88] width 764 height 42
type textarea "**********"
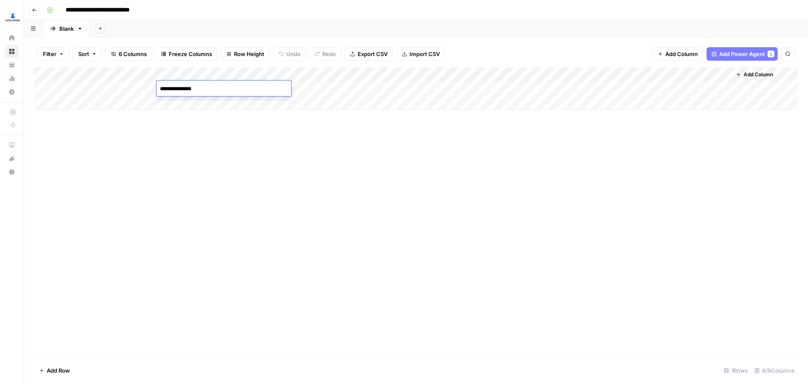
click at [427, 182] on div "Add Column" at bounding box center [416, 211] width 764 height 289
click at [241, 197] on div "Add Column" at bounding box center [416, 211] width 764 height 289
click at [680, 51] on span "Add Column" at bounding box center [682, 54] width 32 height 8
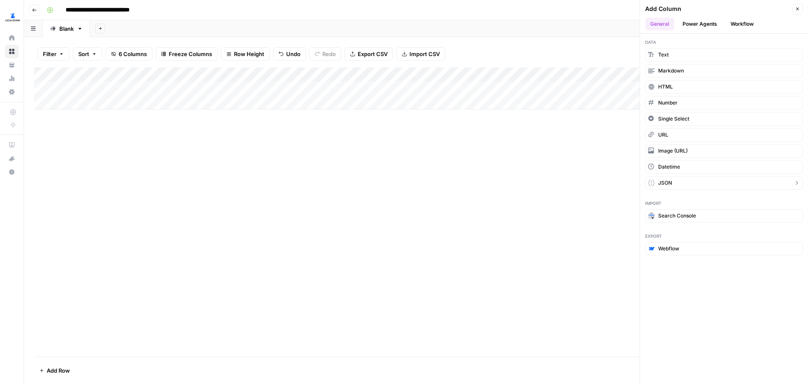
click at [699, 185] on button "JSON" at bounding box center [724, 182] width 158 height 13
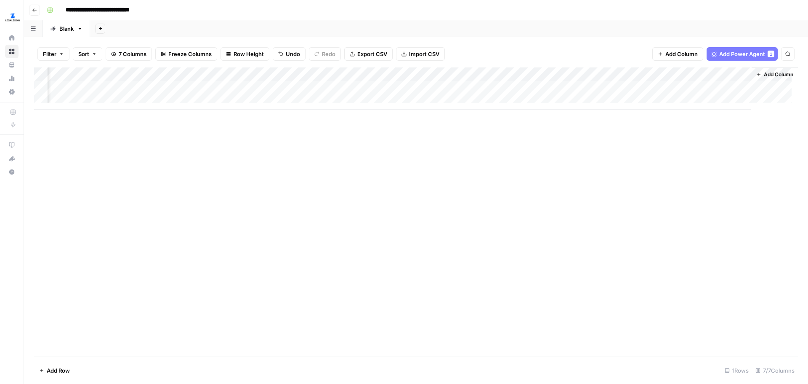
scroll to position [0, 108]
click at [739, 75] on div "Add Column" at bounding box center [416, 88] width 764 height 42
click at [678, 187] on span "Remove Column" at bounding box center [677, 188] width 74 height 8
click at [368, 93] on button "Delete" at bounding box center [374, 87] width 28 height 15
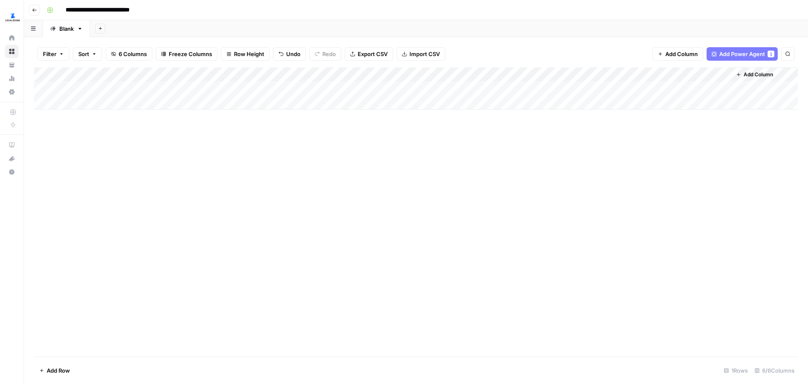
click at [722, 160] on div "Add Column" at bounding box center [416, 211] width 764 height 289
click at [743, 53] on span "Add Power Agent" at bounding box center [743, 54] width 46 height 8
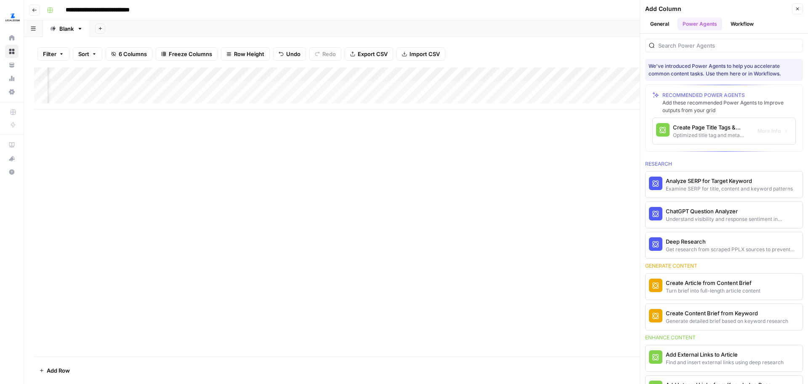
scroll to position [0, 50]
click at [732, 136] on div "Optimized title tag and meta descriptions for a page" at bounding box center [710, 135] width 74 height 8
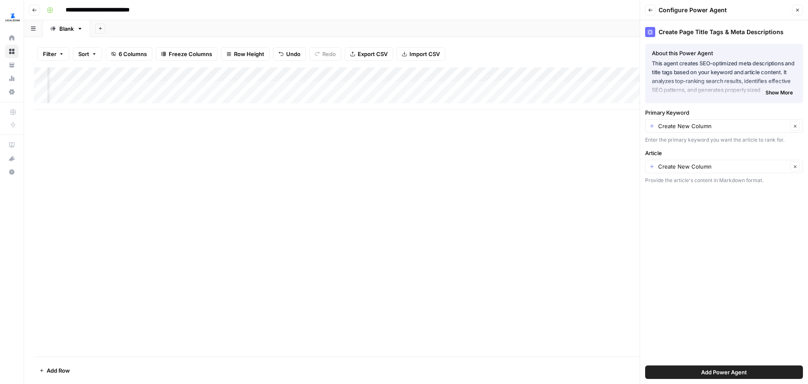
click at [503, 151] on div "Add Column" at bounding box center [416, 211] width 764 height 289
click at [736, 125] on input "Primary Keyword" at bounding box center [722, 126] width 129 height 8
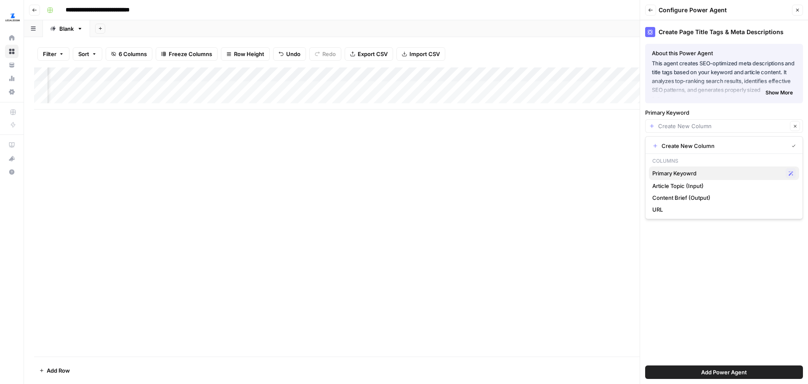
click at [698, 177] on span "Primary Keyowrd" at bounding box center [718, 173] width 130 height 8
type input "Primary Keyowrd"
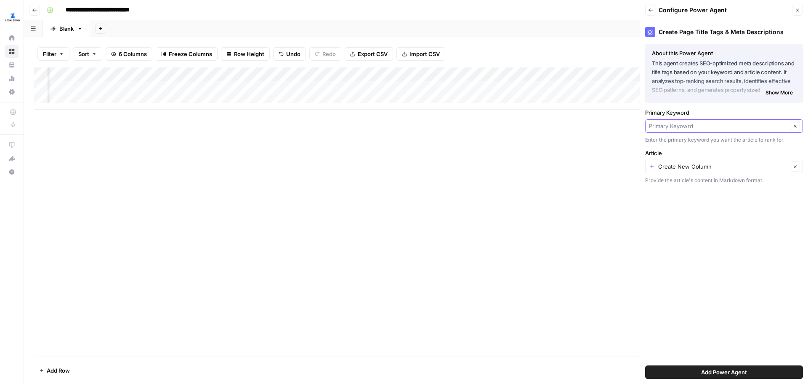
click at [695, 122] on input "Primary Keyword" at bounding box center [718, 126] width 139 height 8
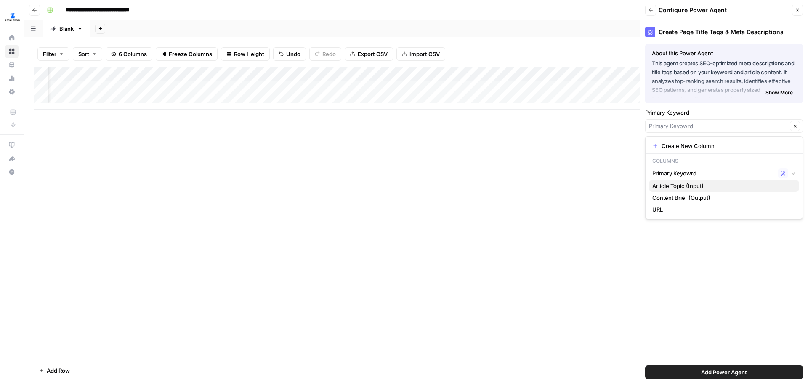
click at [692, 184] on span "Article Topic (Input)" at bounding box center [723, 185] width 140 height 8
type input "Article Topic (Input)"
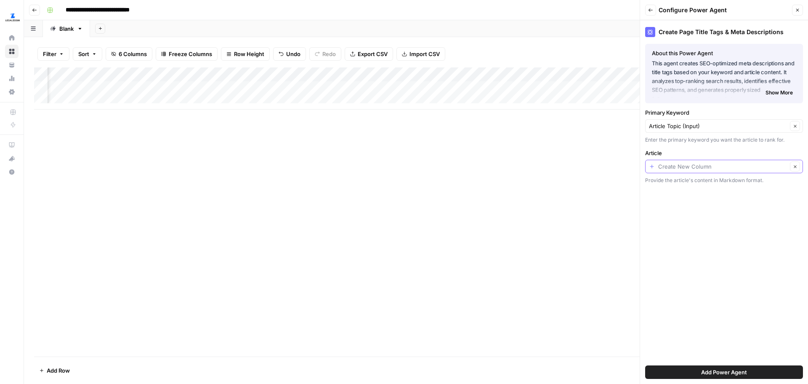
click at [691, 166] on input "Article" at bounding box center [722, 166] width 129 height 8
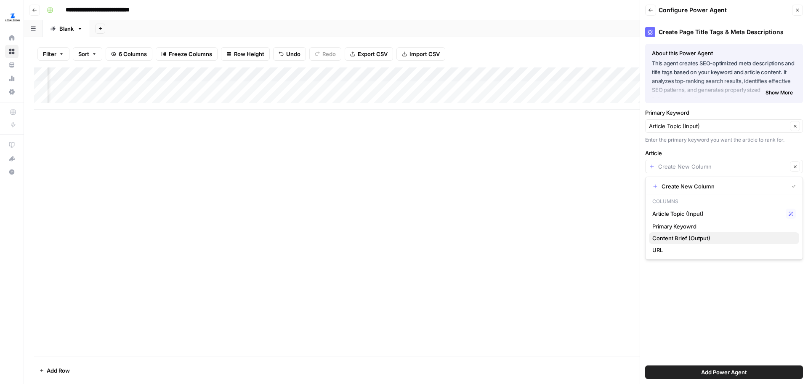
click at [714, 237] on span "Content Brief (Output)" at bounding box center [723, 238] width 140 height 8
type input "Content Brief (Output)"
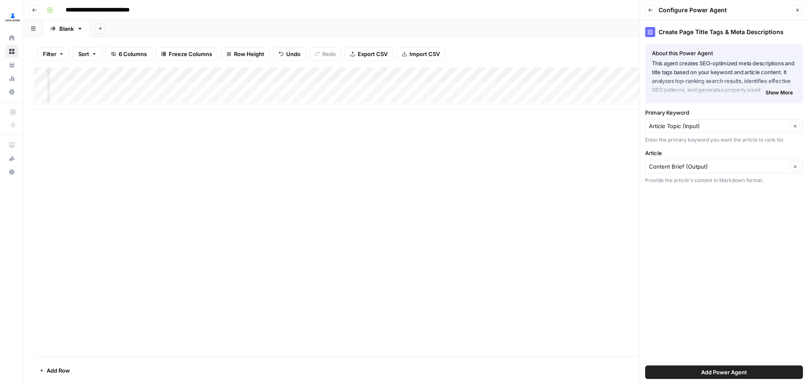
click at [747, 371] on span "Add Power Agent" at bounding box center [724, 372] width 46 height 8
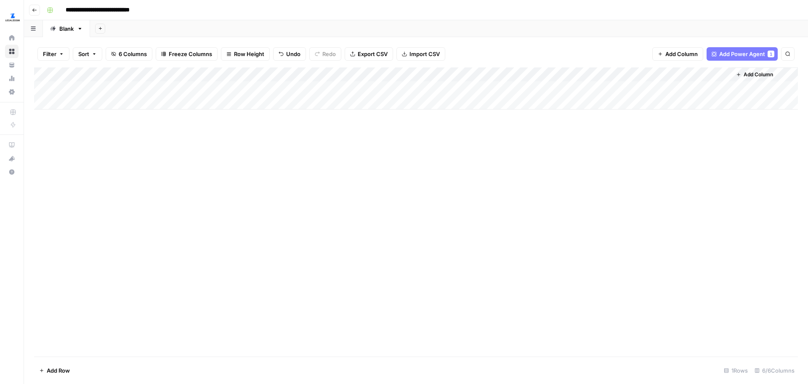
scroll to position [0, 0]
drag, startPoint x: 578, startPoint y: 75, endPoint x: 324, endPoint y: 83, distance: 254.8
click at [324, 83] on div "Add Column" at bounding box center [416, 88] width 764 height 42
drag, startPoint x: 343, startPoint y: 75, endPoint x: 492, endPoint y: 74, distance: 149.0
click at [492, 74] on div "Add Column" at bounding box center [416, 88] width 764 height 42
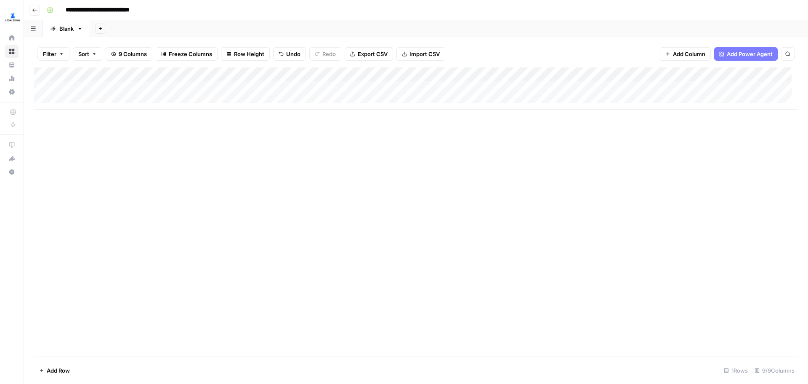
click at [511, 163] on div "Add Column" at bounding box center [416, 211] width 764 height 289
click at [458, 88] on div "Add Column" at bounding box center [416, 88] width 764 height 42
click at [579, 88] on div "Add Column" at bounding box center [416, 88] width 764 height 42
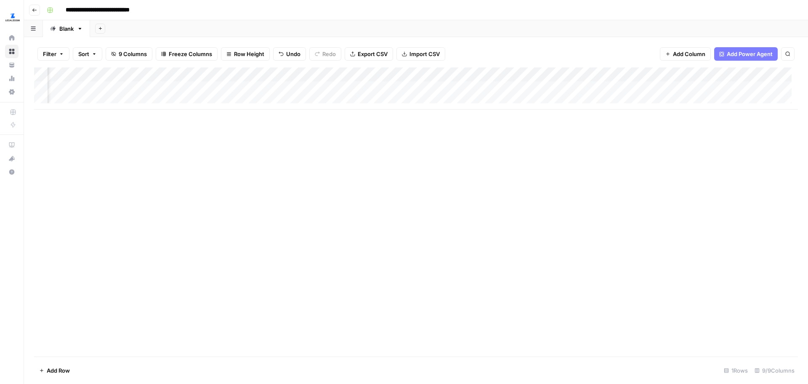
click at [530, 89] on div "Add Column" at bounding box center [416, 88] width 764 height 42
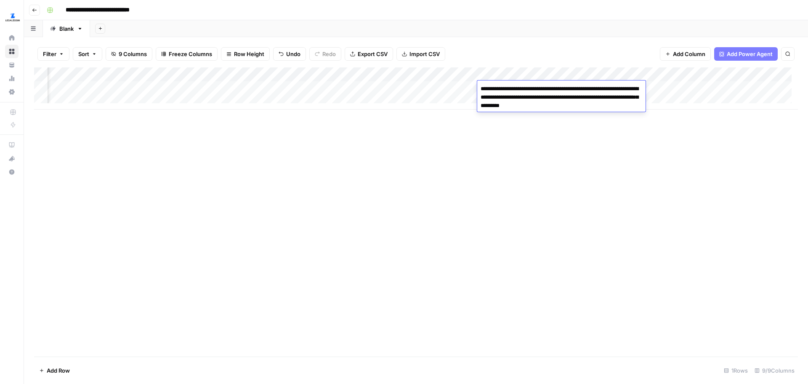
click at [502, 121] on div "Add Column" at bounding box center [416, 211] width 764 height 289
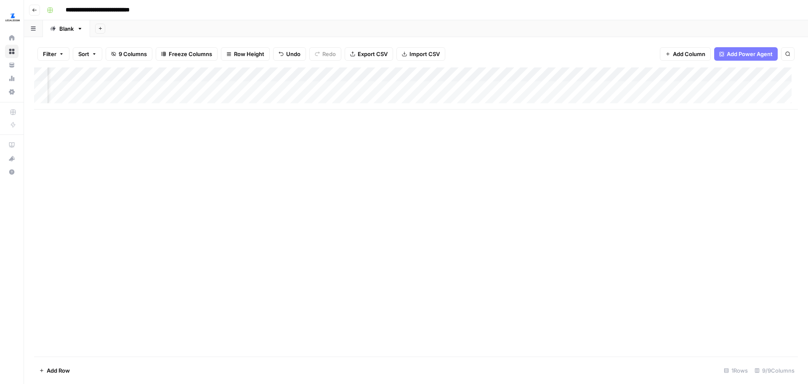
click at [574, 87] on div "Add Column" at bounding box center [416, 88] width 764 height 42
drag, startPoint x: 574, startPoint y: 90, endPoint x: 606, endPoint y: 102, distance: 34.0
click at [606, 102] on body "**********" at bounding box center [404, 192] width 808 height 384
click at [538, 163] on div "Add Column" at bounding box center [416, 211] width 764 height 289
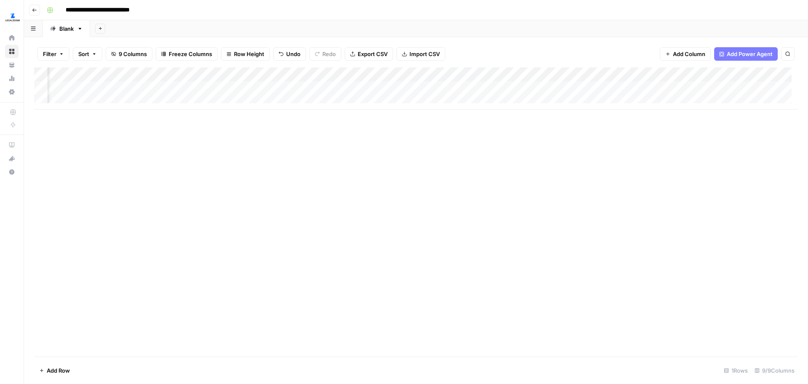
click at [657, 90] on div "Add Column" at bounding box center [416, 88] width 764 height 42
click at [657, 88] on div "Add Column" at bounding box center [416, 88] width 764 height 42
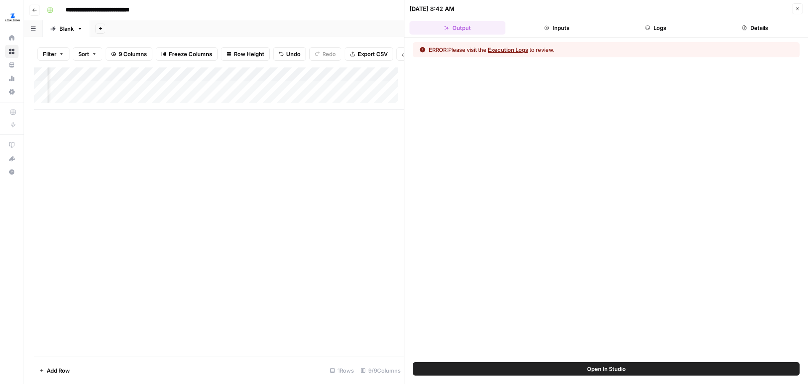
click at [795, 7] on button "Close" at bounding box center [797, 8] width 11 height 11
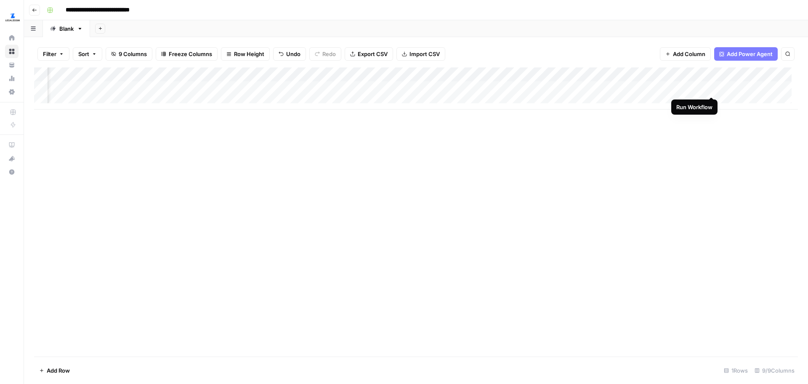
click at [713, 89] on div "Add Column" at bounding box center [416, 88] width 764 height 42
click at [462, 193] on div "Add Column" at bounding box center [416, 211] width 764 height 289
click at [544, 87] on div "Add Column" at bounding box center [416, 88] width 764 height 42
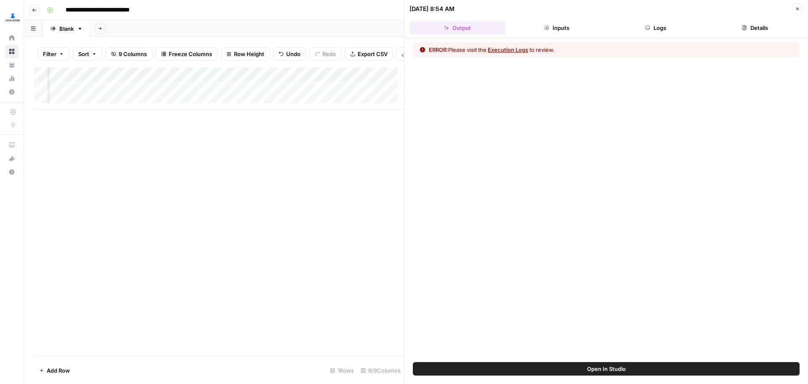
click at [576, 24] on button "Inputs" at bounding box center [557, 27] width 96 height 13
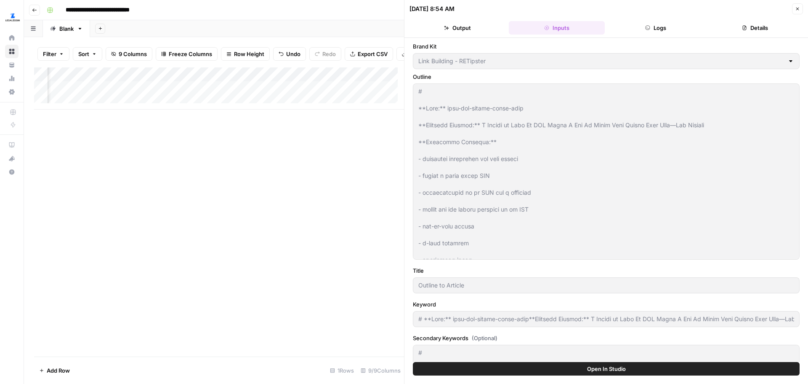
click at [653, 29] on button "Logs" at bounding box center [656, 27] width 96 height 13
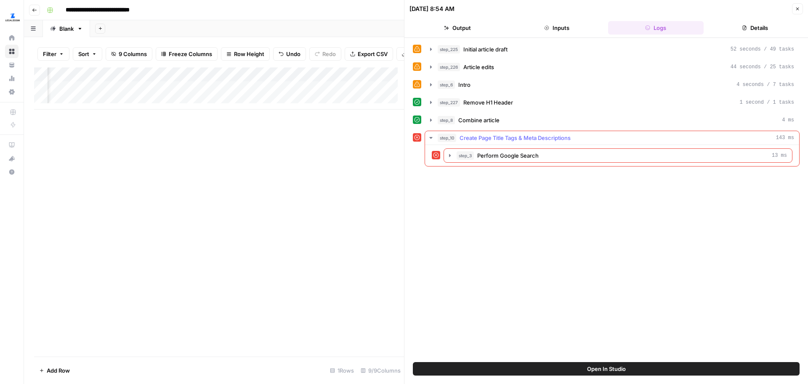
click at [432, 138] on icon "button" at bounding box center [430, 138] width 3 height 2
click at [432, 138] on icon "button" at bounding box center [431, 137] width 2 height 3
click at [450, 155] on icon "button" at bounding box center [450, 155] width 2 height 3
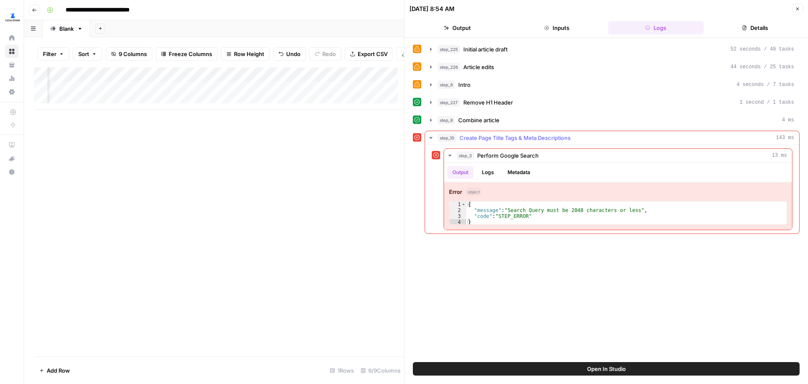
click at [433, 139] on icon "button" at bounding box center [431, 137] width 7 height 7
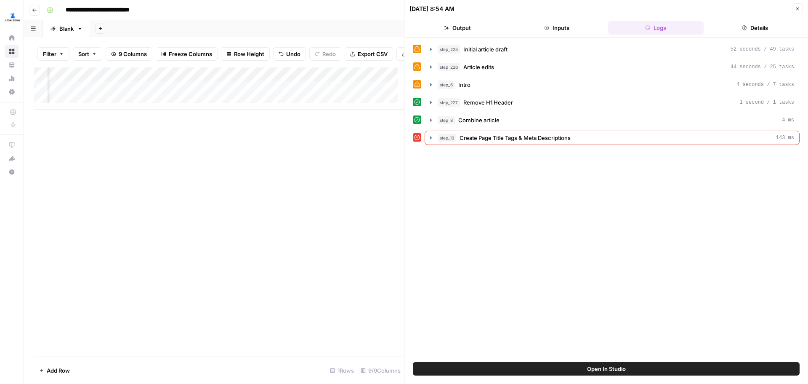
click at [348, 178] on div "Add Column" at bounding box center [219, 211] width 370 height 289
click at [558, 27] on button "Inputs" at bounding box center [557, 27] width 96 height 13
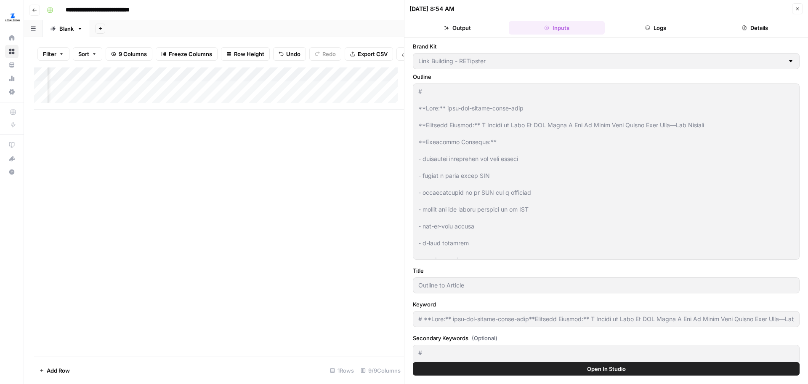
type input "# **Slug:** form-llc-before-first-deal**Targeted Keyword:** I Waited to Form My…"
click at [451, 25] on button "Output" at bounding box center [458, 27] width 96 height 13
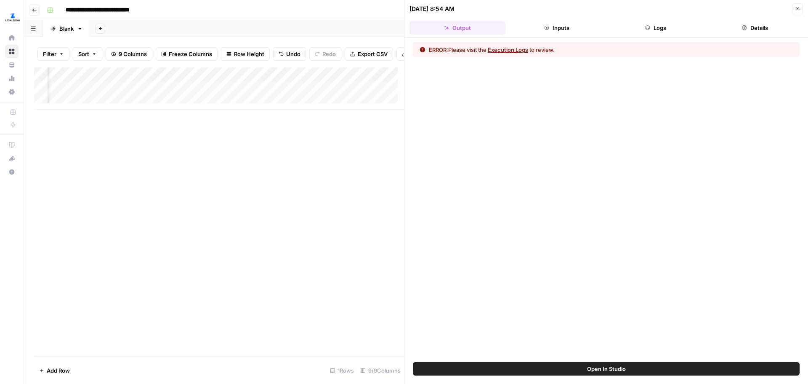
click at [558, 23] on button "Inputs" at bounding box center [557, 27] width 96 height 13
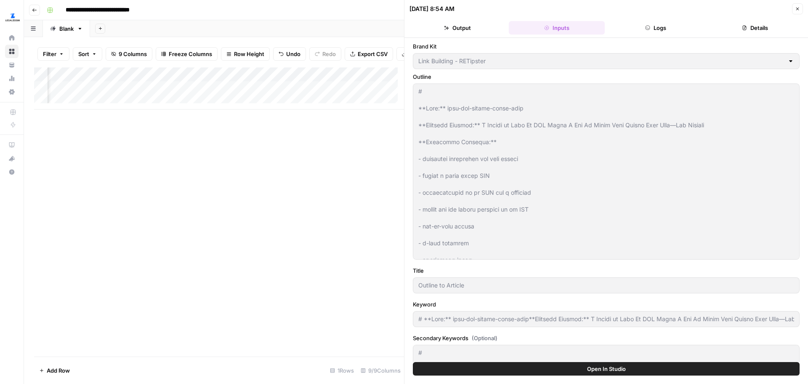
click at [655, 24] on button "Logs" at bounding box center [656, 27] width 96 height 13
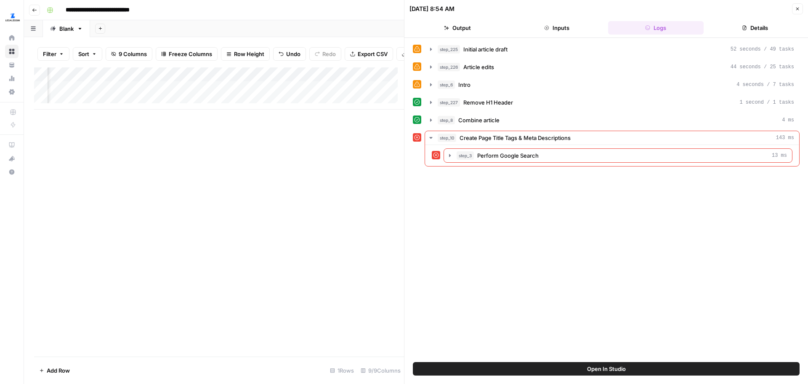
click at [789, 27] on button "Details" at bounding box center [755, 27] width 96 height 13
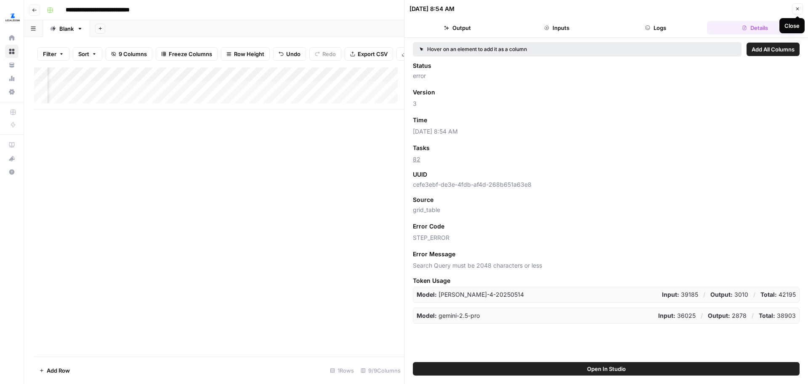
click at [796, 9] on icon "button" at bounding box center [797, 8] width 5 height 5
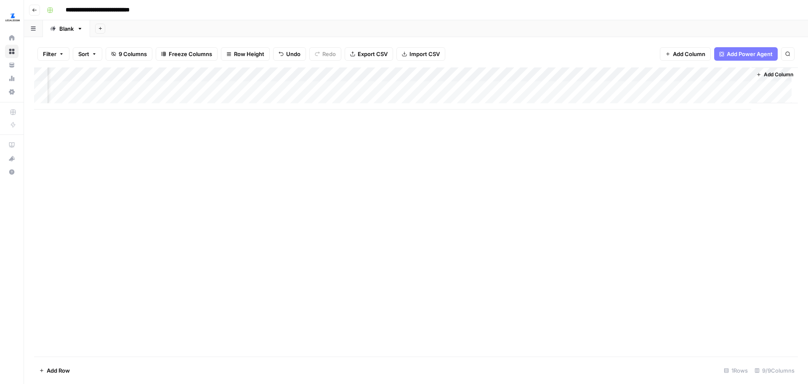
scroll to position [0, 281]
click at [438, 156] on div "Add Column" at bounding box center [416, 211] width 764 height 289
click at [604, 87] on div "Add Column" at bounding box center [416, 88] width 764 height 42
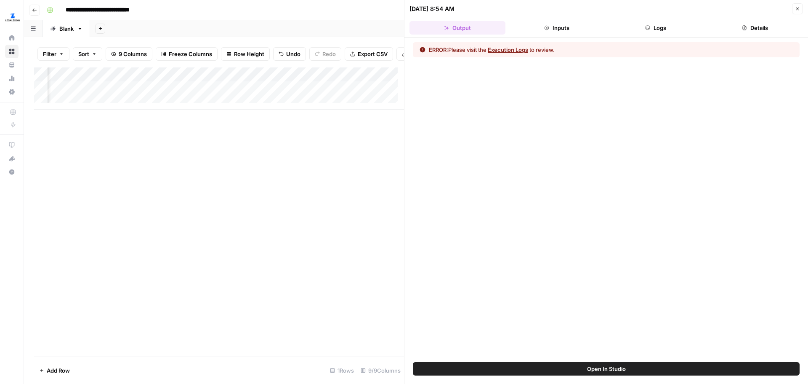
click at [558, 31] on button "Inputs" at bounding box center [557, 27] width 96 height 13
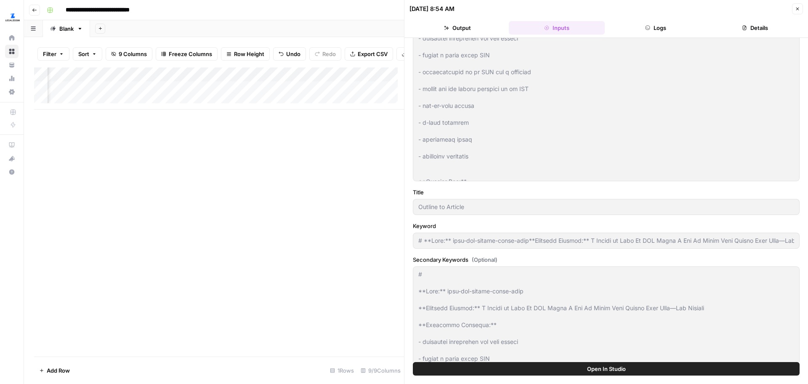
scroll to position [84, 0]
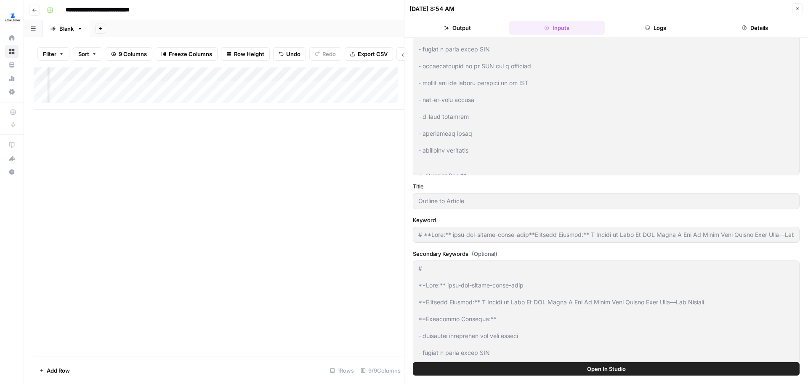
click at [793, 5] on button "Close" at bounding box center [797, 8] width 11 height 11
type input "# **Slug:** form-llc-before-first-deal**Targeted Keyword:** I Waited to Form My…"
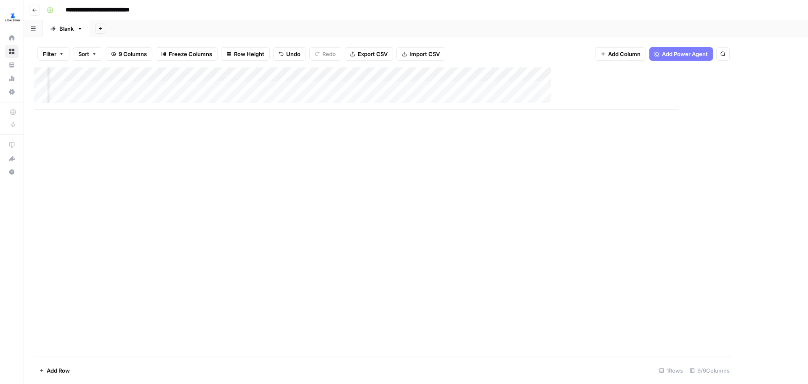
scroll to position [0, 281]
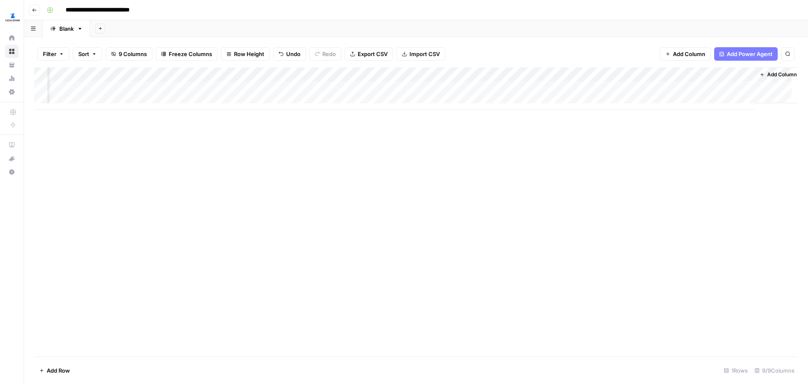
click at [617, 75] on div "Add Column" at bounding box center [416, 88] width 764 height 42
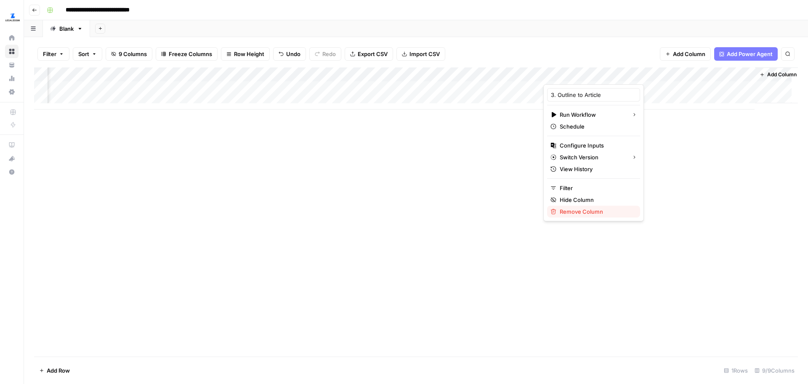
click at [582, 212] on span "Remove Column" at bounding box center [597, 211] width 74 height 8
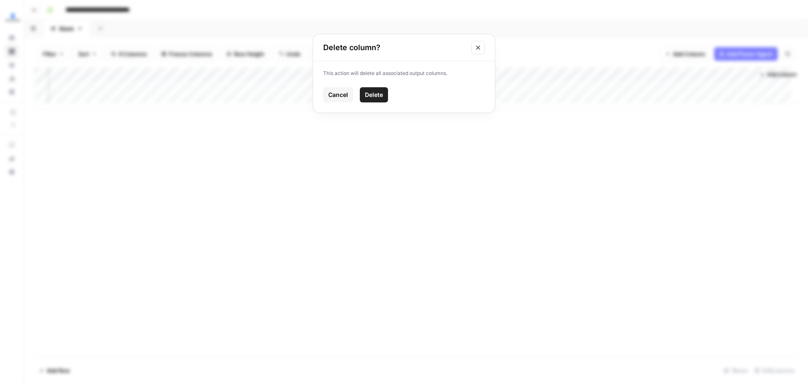
click at [380, 97] on span "Delete" at bounding box center [374, 95] width 18 height 8
click at [733, 59] on button "Add Power Agent" at bounding box center [746, 53] width 64 height 13
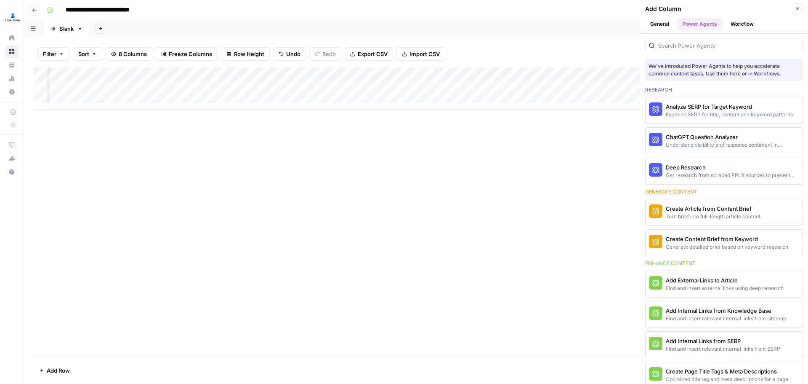
click at [749, 28] on button "Workflow" at bounding box center [742, 24] width 33 height 13
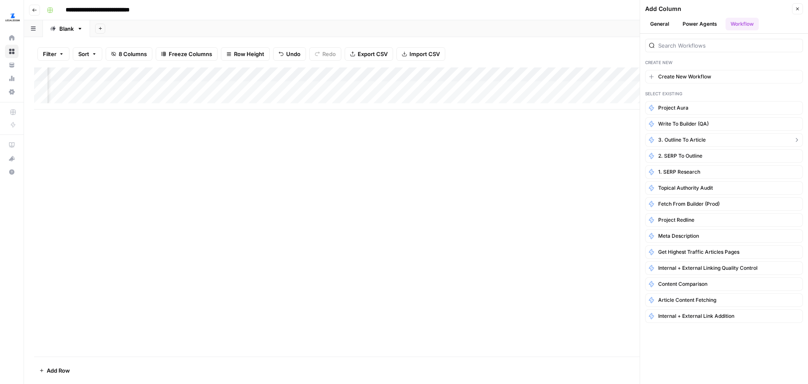
click at [716, 143] on button "3. Outline to Article" at bounding box center [724, 139] width 158 height 13
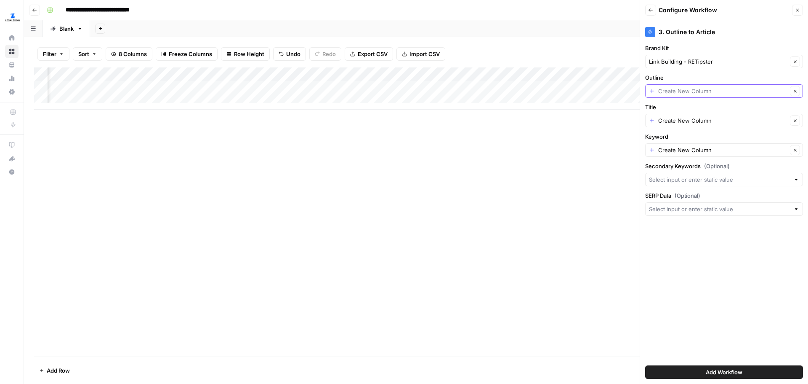
click at [709, 88] on input "Outline" at bounding box center [722, 91] width 129 height 8
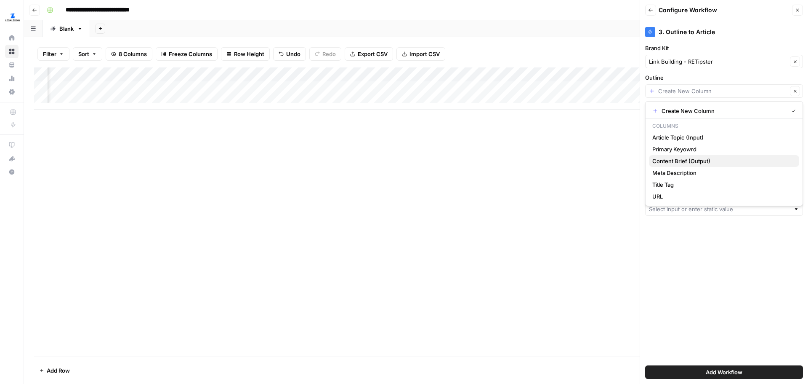
click at [710, 159] on span "Content Brief (Output)" at bounding box center [723, 161] width 140 height 8
type input "Content Brief (Output)"
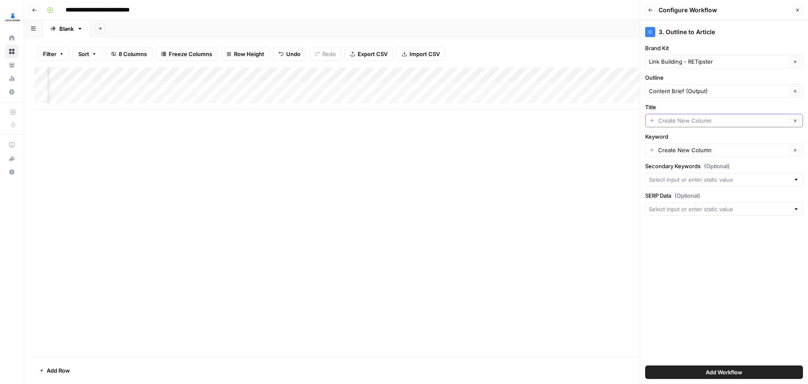
click at [693, 124] on input "Title" at bounding box center [722, 120] width 129 height 8
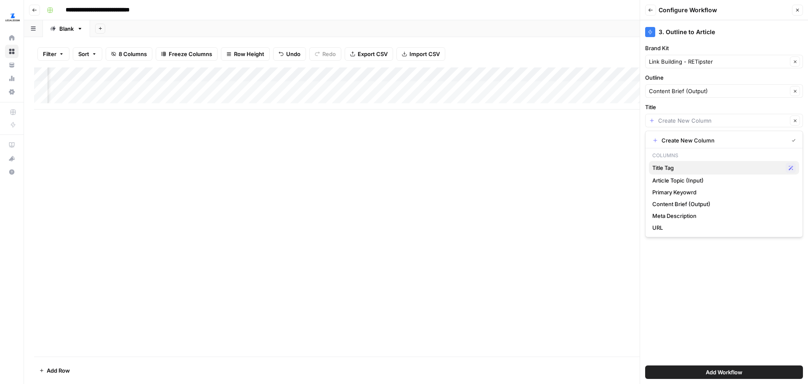
click at [686, 169] on span "Title Tag" at bounding box center [718, 167] width 130 height 8
type input "Title Tag"
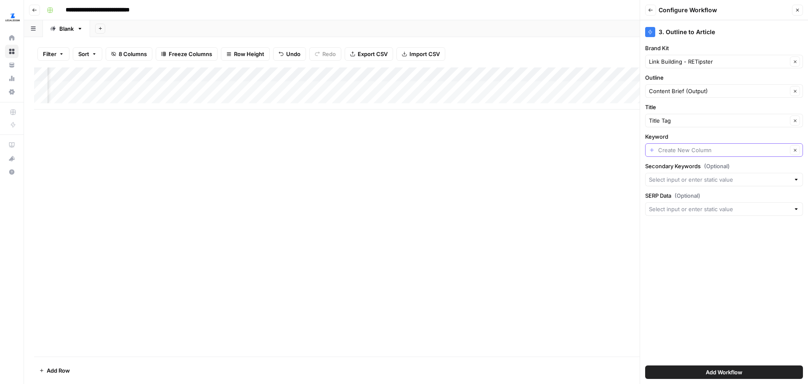
click at [700, 153] on input "Keyword" at bounding box center [722, 150] width 129 height 8
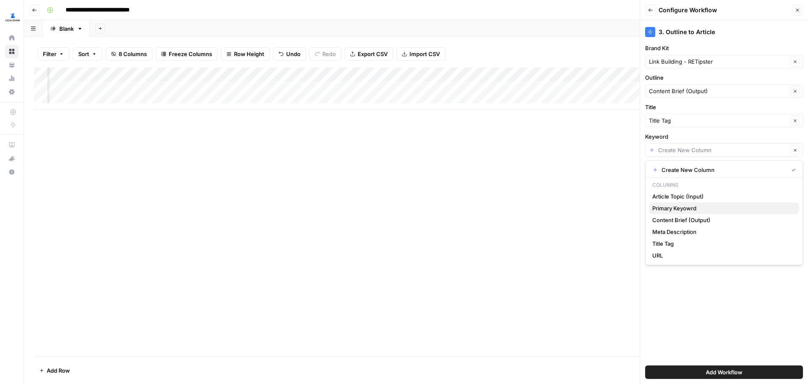
click at [682, 204] on span "Primary Keyowrd" at bounding box center [723, 208] width 140 height 8
type input "Primary Keyowrd"
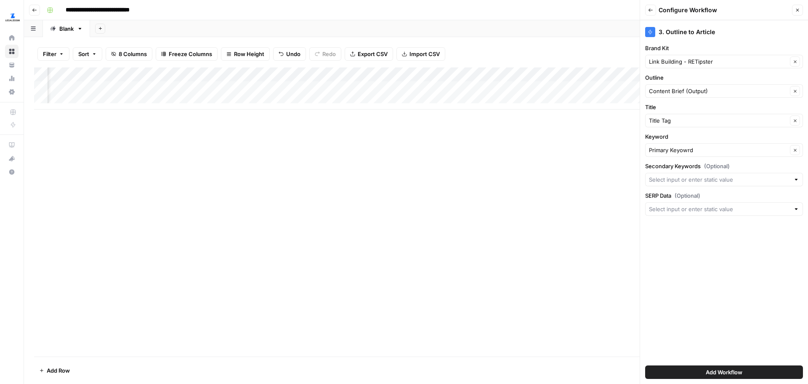
click at [729, 367] on button "Add Workflow" at bounding box center [724, 371] width 158 height 13
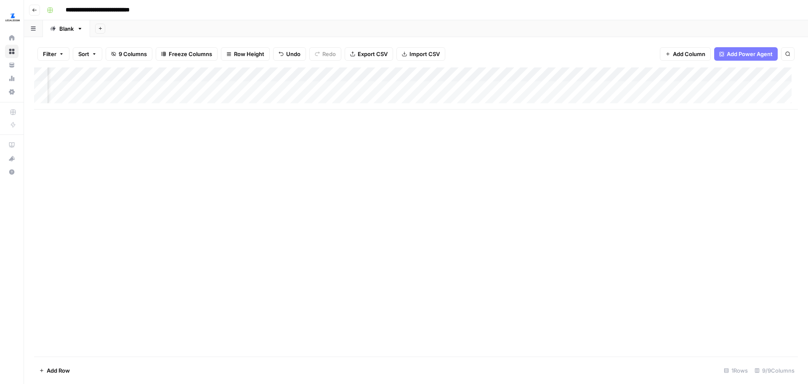
scroll to position [0, 291]
drag, startPoint x: 702, startPoint y: 72, endPoint x: 424, endPoint y: 82, distance: 278.4
click at [424, 82] on div "Add Column" at bounding box center [416, 88] width 764 height 42
click at [428, 87] on div "Add Column" at bounding box center [416, 88] width 764 height 42
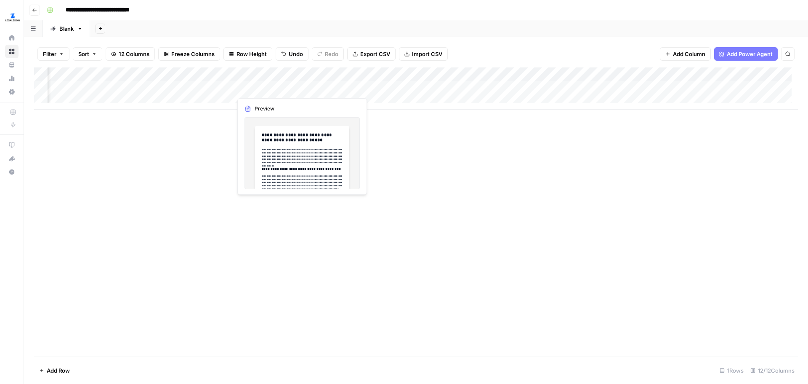
click at [264, 89] on div "Add Column" at bounding box center [416, 88] width 764 height 42
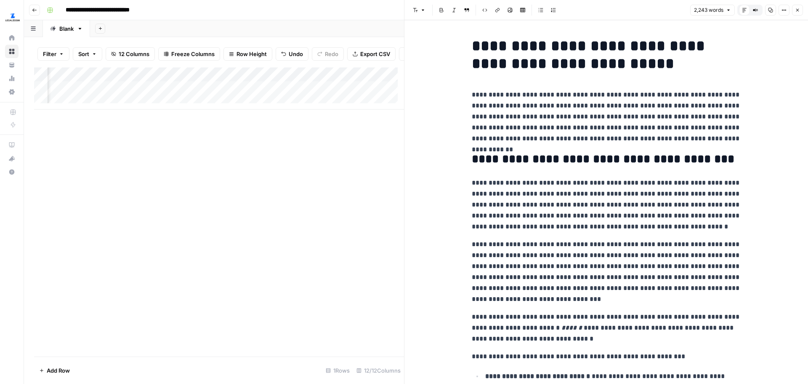
click at [385, 187] on div "Add Column" at bounding box center [219, 211] width 370 height 289
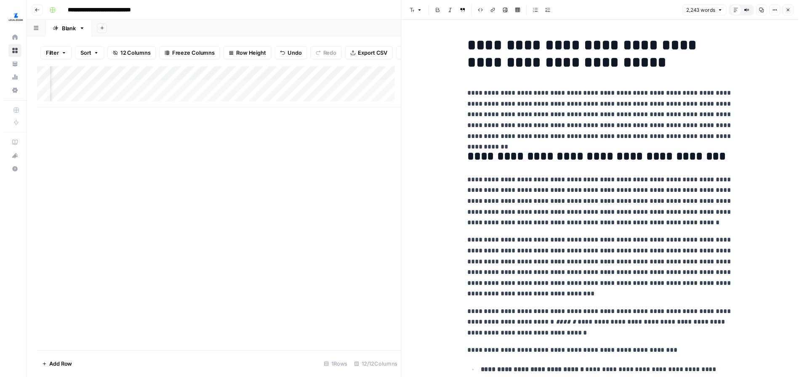
scroll to position [0, 789]
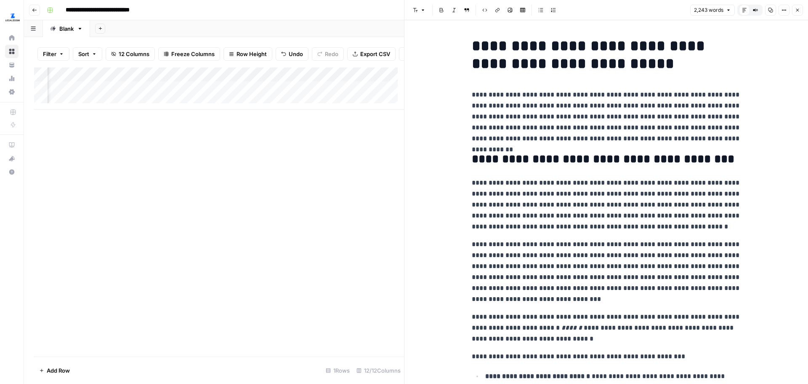
click at [799, 11] on icon "button" at bounding box center [798, 10] width 3 height 3
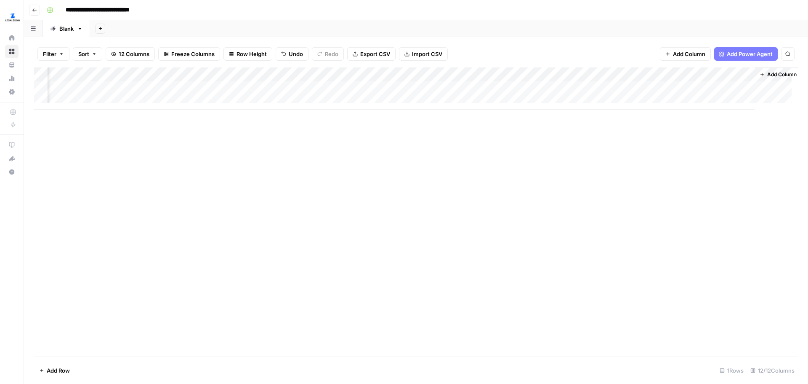
scroll to position [0, 518]
click at [742, 53] on span "Add Power Agent" at bounding box center [750, 54] width 46 height 8
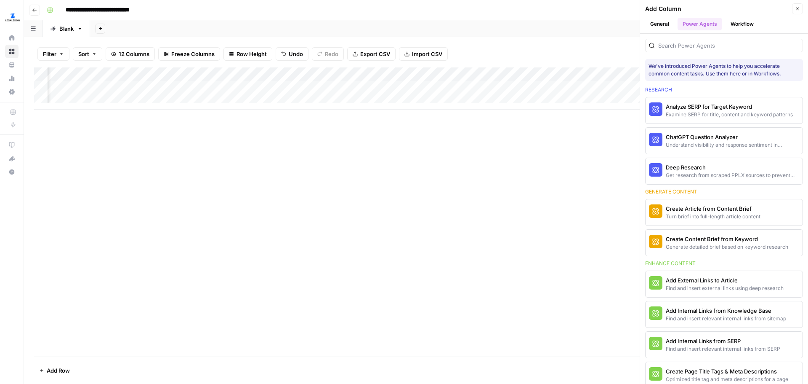
click at [743, 24] on button "Workflow" at bounding box center [742, 24] width 33 height 13
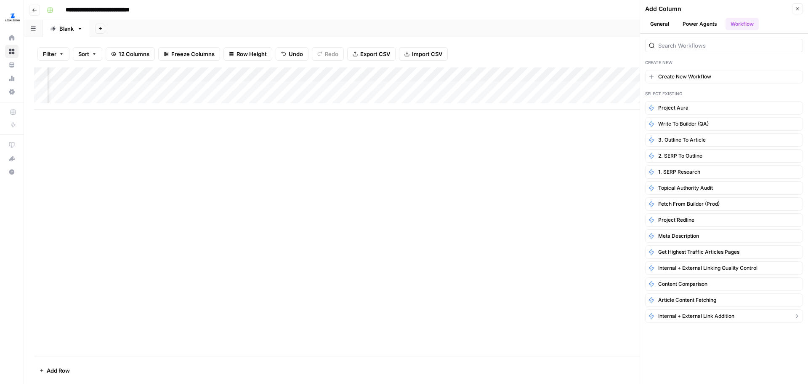
click at [735, 315] on span "Internal + External Link Addition" at bounding box center [696, 316] width 76 height 8
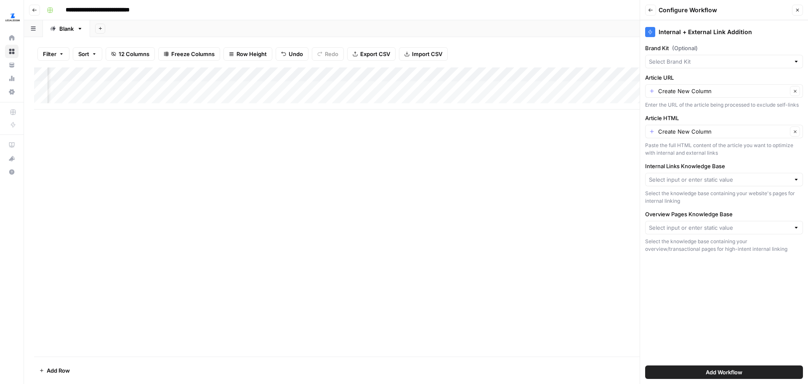
click at [717, 56] on div at bounding box center [724, 61] width 158 height 13
click at [710, 118] on span "Link Building - RETipster" at bounding box center [723, 116] width 140 height 8
type input "Link Building - RETipster"
click at [717, 93] on input "Article URL" at bounding box center [722, 91] width 129 height 8
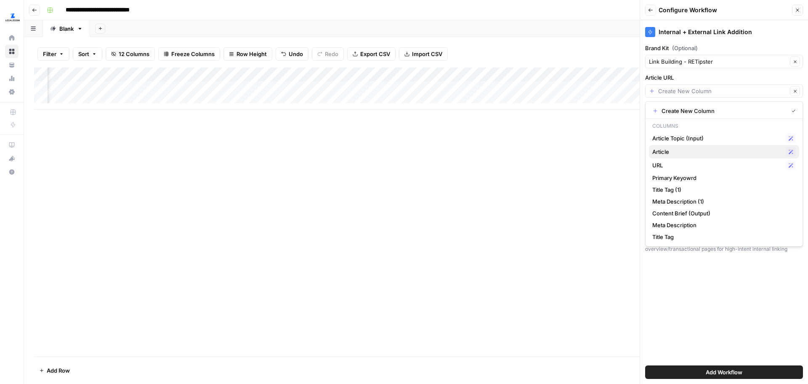
click at [717, 151] on span "Article" at bounding box center [718, 151] width 130 height 8
type input "Article"
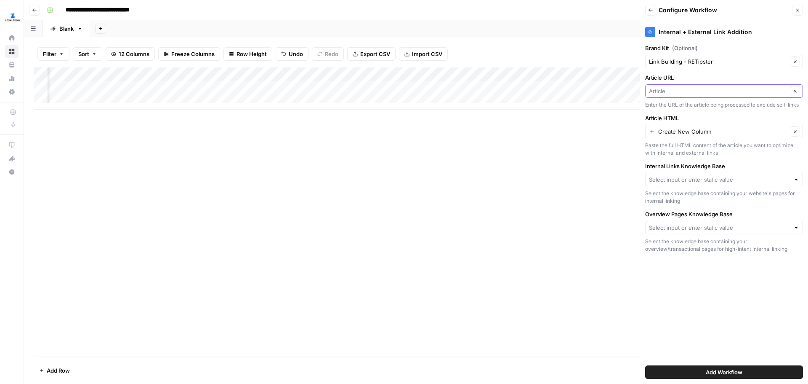
click at [695, 89] on input "Article URL" at bounding box center [718, 91] width 139 height 8
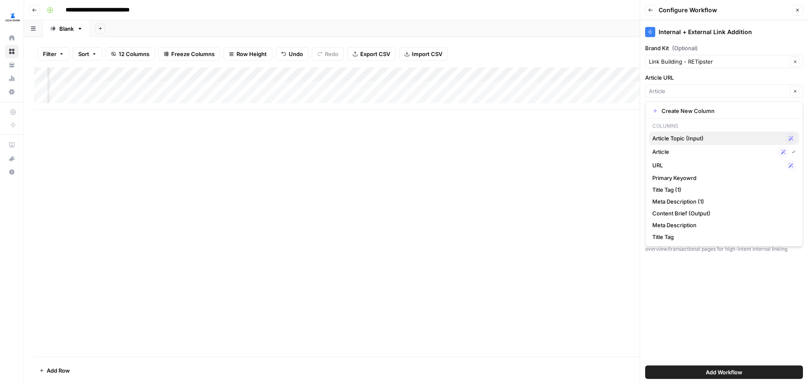
click at [678, 141] on span "Article Topic (Input)" at bounding box center [718, 138] width 130 height 8
type input "Article Topic (Input)"
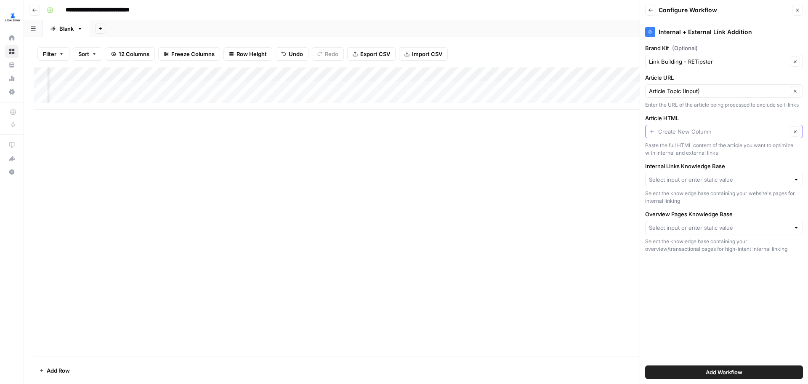
click at [688, 133] on input "Article HTML" at bounding box center [722, 131] width 129 height 8
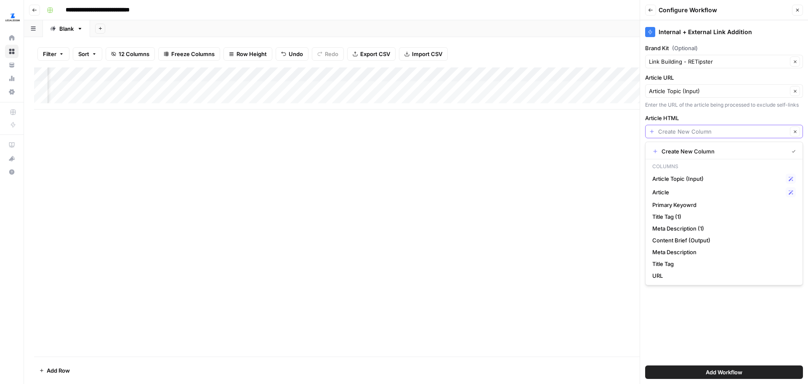
click at [688, 133] on input "Article HTML" at bounding box center [722, 131] width 129 height 8
type input "Create New Column"
click at [575, 185] on div "Add Column" at bounding box center [416, 211] width 764 height 289
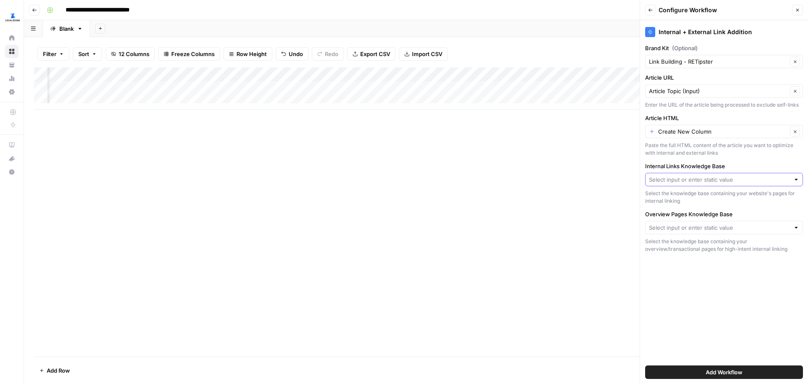
click at [701, 182] on input "Internal Links Knowledge Base" at bounding box center [719, 179] width 141 height 8
click at [594, 191] on div "Add Column" at bounding box center [416, 211] width 764 height 289
click at [650, 7] on button "Back" at bounding box center [650, 10] width 11 height 11
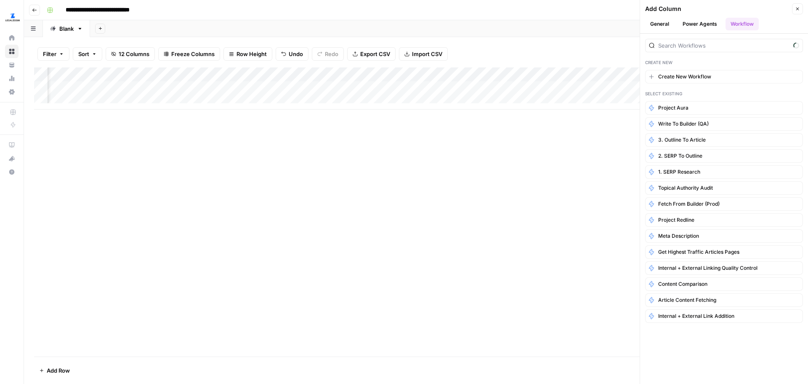
click at [555, 214] on div "Add Column" at bounding box center [416, 211] width 764 height 289
click at [800, 8] on button "Close" at bounding box center [797, 8] width 11 height 11
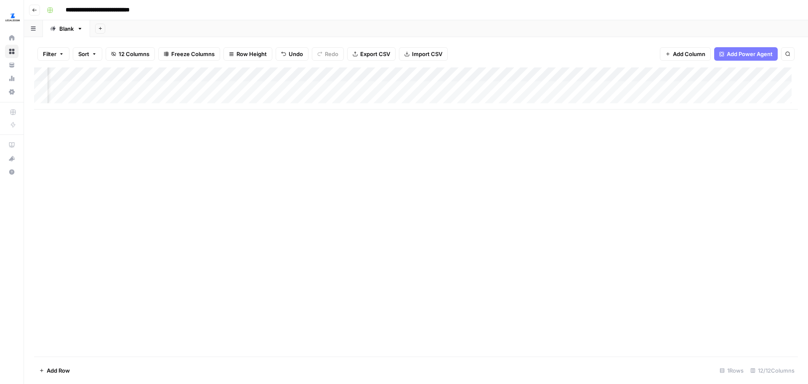
scroll to position [0, 0]
click at [287, 183] on div "Add Column" at bounding box center [416, 211] width 764 height 289
click at [35, 9] on icon "button" at bounding box center [34, 10] width 5 height 5
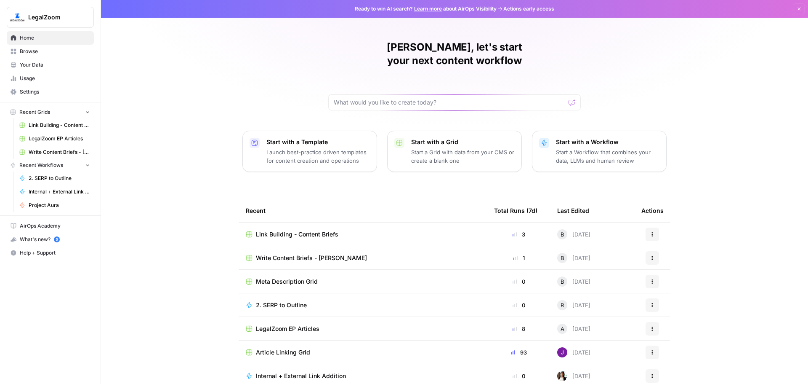
click at [396, 253] on div "Write Content Briefs - [PERSON_NAME]" at bounding box center [363, 257] width 235 height 8
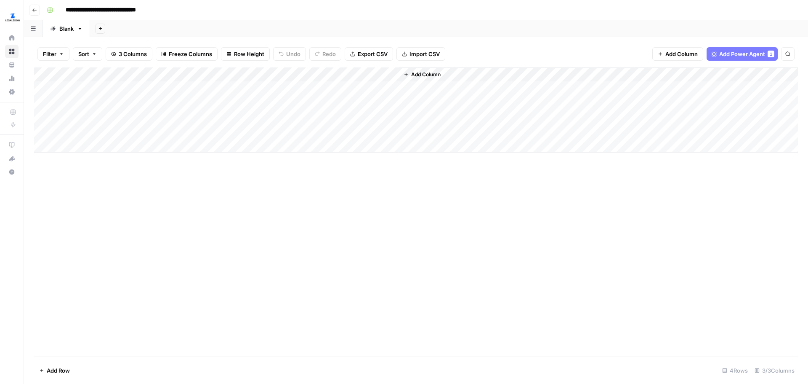
click at [35, 10] on icon "button" at bounding box center [34, 10] width 5 height 5
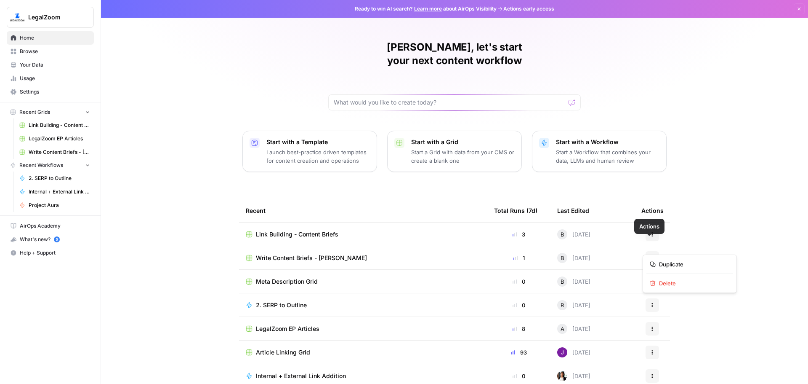
click at [651, 255] on icon "button" at bounding box center [652, 257] width 5 height 5
click at [684, 285] on span "Delete" at bounding box center [692, 283] width 67 height 8
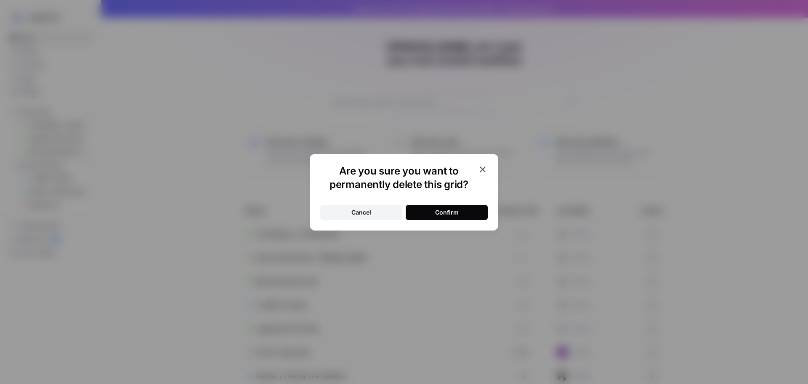
click at [470, 212] on button "Confirm" at bounding box center [447, 212] width 82 height 15
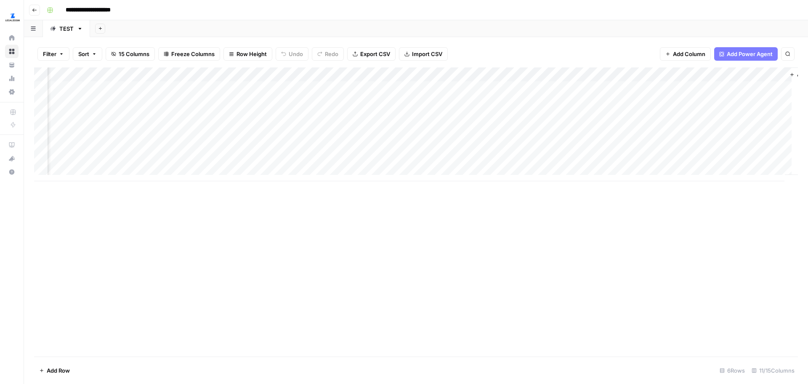
scroll to position [0, 167]
click at [637, 72] on div "Add Column" at bounding box center [416, 124] width 764 height 114
click at [637, 72] on div at bounding box center [631, 75] width 76 height 17
click at [508, 253] on div "Add Column" at bounding box center [416, 211] width 764 height 289
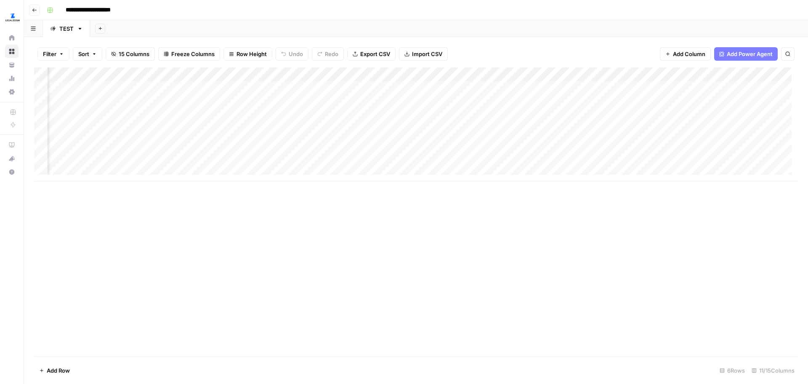
click at [581, 115] on div "Add Column" at bounding box center [416, 124] width 764 height 114
click at [577, 115] on div "Add Column" at bounding box center [416, 124] width 764 height 114
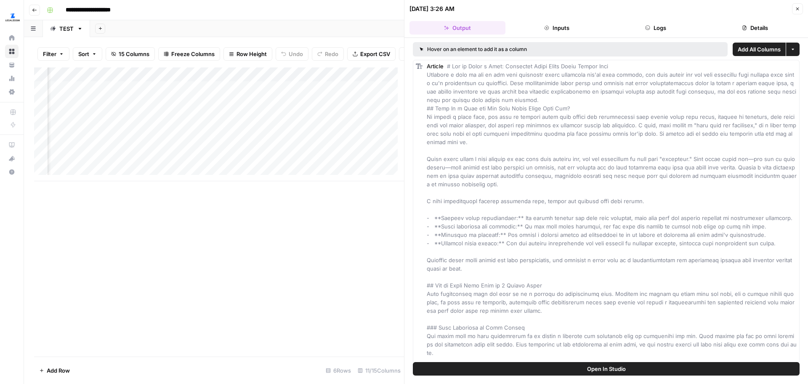
click at [565, 32] on button "Inputs" at bounding box center [557, 27] width 96 height 13
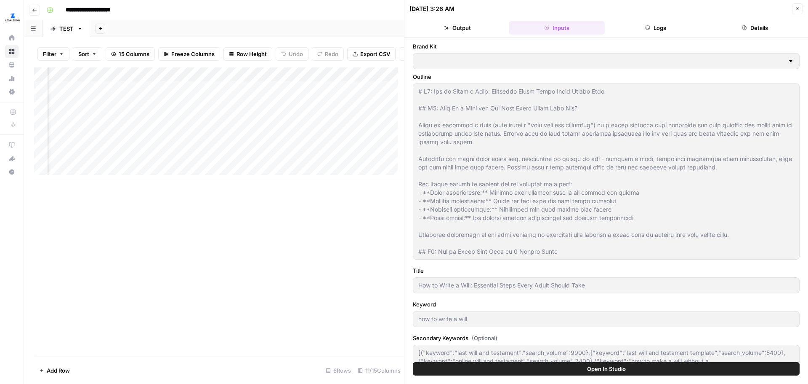
type input "LegalZoom EP"
click at [645, 21] on button "Logs" at bounding box center [656, 27] width 96 height 13
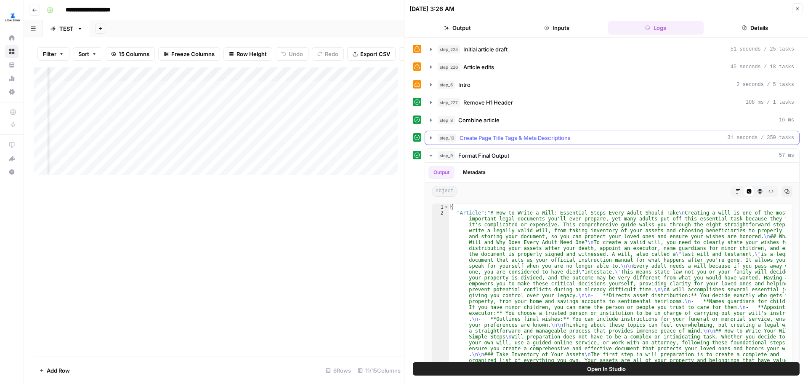
click at [432, 140] on icon "button" at bounding box center [431, 137] width 7 height 7
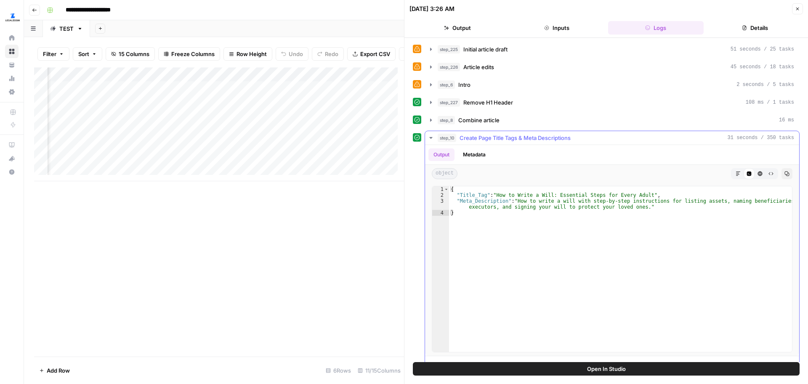
click at [473, 154] on button "Metadata" at bounding box center [474, 154] width 33 height 13
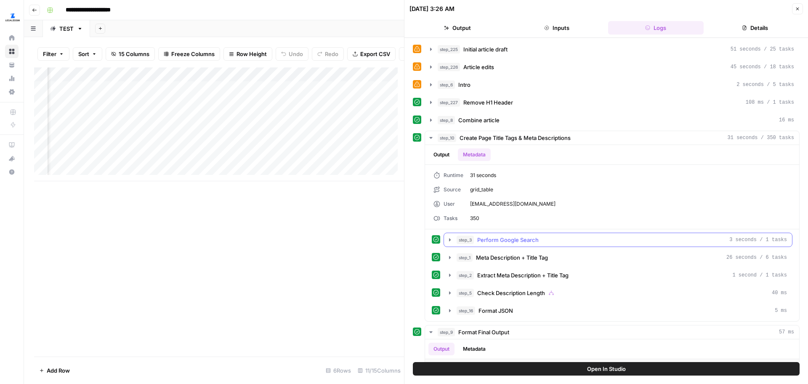
click at [448, 240] on icon "button" at bounding box center [450, 239] width 7 height 7
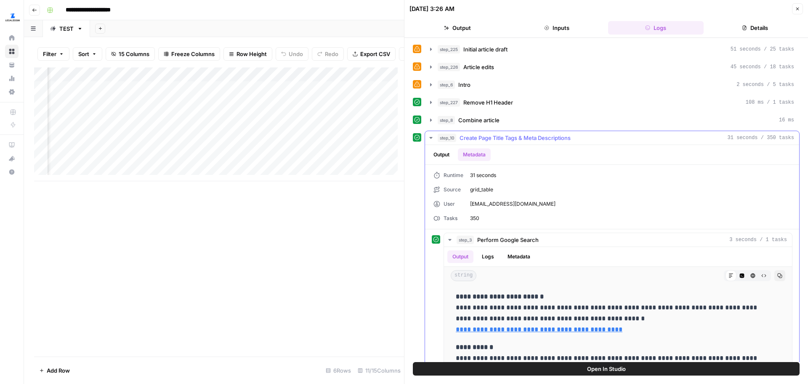
scroll to position [126, 0]
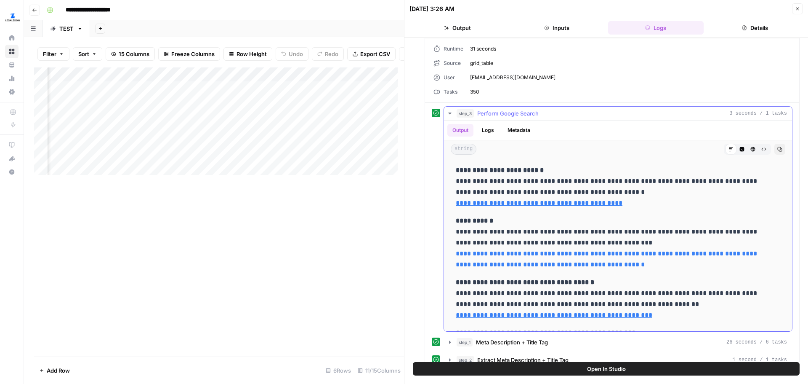
click at [488, 129] on button "Logs" at bounding box center [488, 130] width 22 height 13
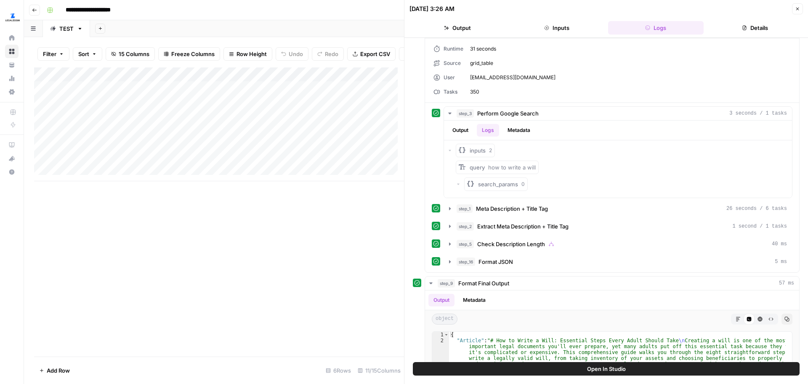
click at [572, 29] on button "Inputs" at bounding box center [557, 27] width 96 height 13
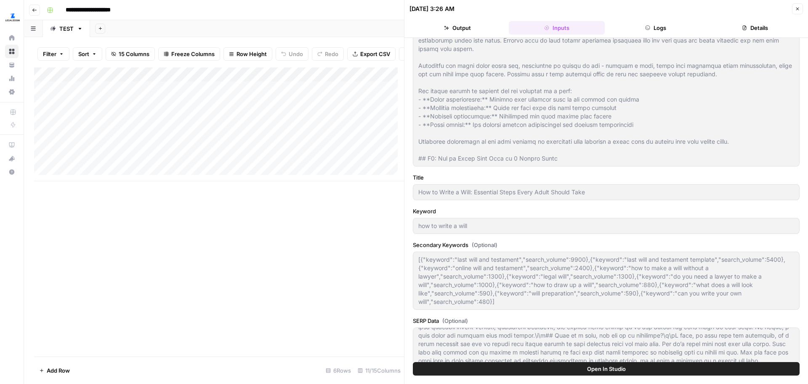
scroll to position [74, 0]
